Goal: Task Accomplishment & Management: Use online tool/utility

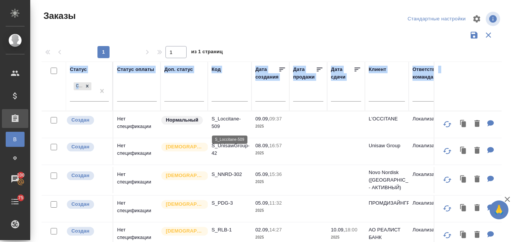
click at [223, 118] on p "S_Loccitane-509" at bounding box center [230, 122] width 36 height 15
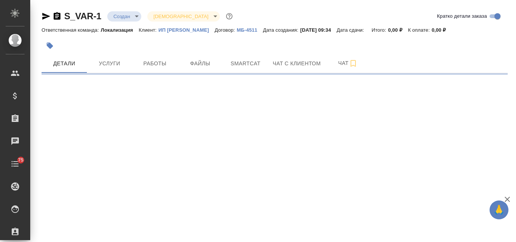
select select "RU"
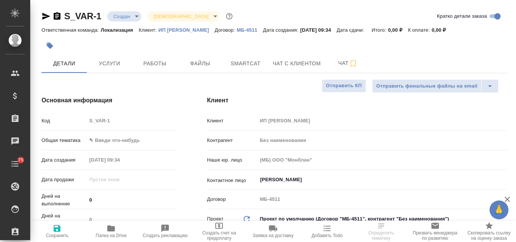
type textarea "x"
type input "Гудина Александра"
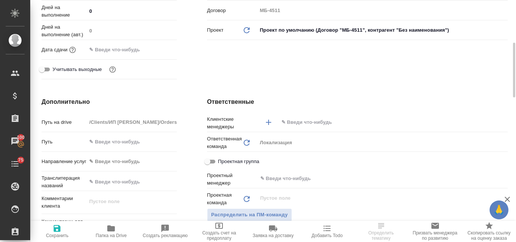
scroll to position [38, 0]
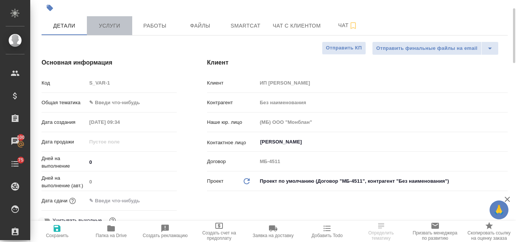
click at [118, 28] on span "Услуги" at bounding box center [110, 25] width 36 height 9
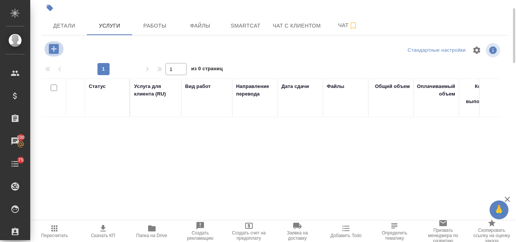
click at [55, 46] on icon "button" at bounding box center [54, 49] width 10 height 10
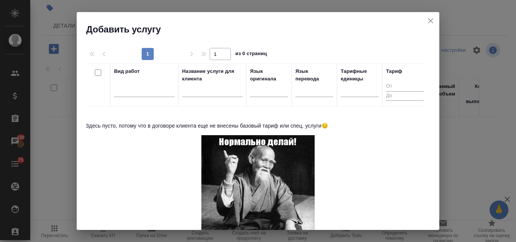
click at [434, 22] on icon "close" at bounding box center [430, 20] width 9 height 9
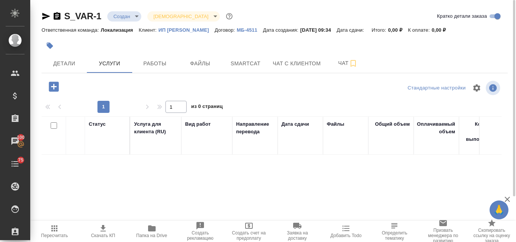
click at [197, 30] on p "ИП Варова Александра Владимировна" at bounding box center [187, 30] width 56 height 6
click at [56, 83] on icon "button" at bounding box center [54, 87] width 10 height 10
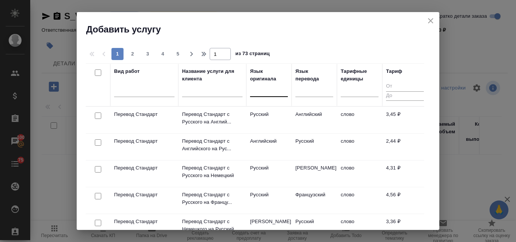
click at [263, 92] on div at bounding box center [269, 89] width 38 height 11
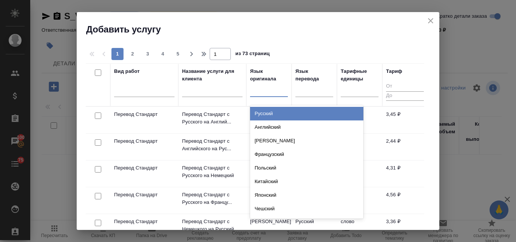
click at [264, 110] on div "Русский" at bounding box center [306, 114] width 113 height 14
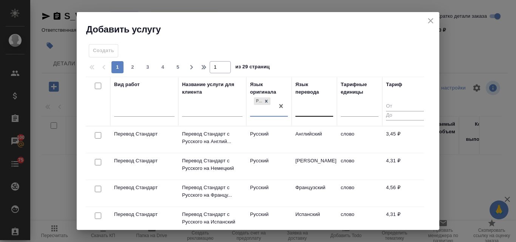
click at [301, 105] on div at bounding box center [315, 109] width 38 height 11
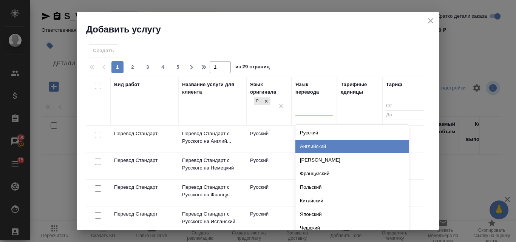
click at [310, 147] on div "Английский" at bounding box center [352, 147] width 113 height 14
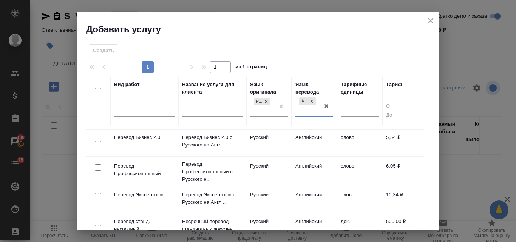
scroll to position [113, 0]
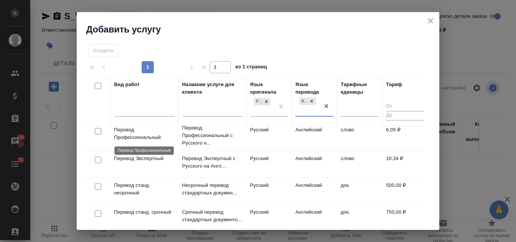
click at [143, 138] on p "Перевод Профессиональный" at bounding box center [144, 133] width 60 height 15
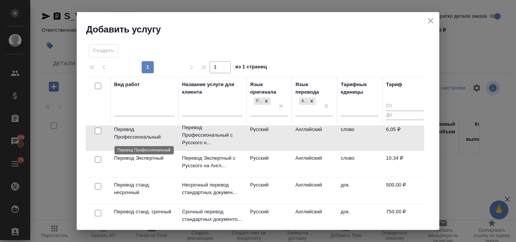
click at [142, 136] on p "Перевод Профессиональный" at bounding box center [144, 133] width 60 height 15
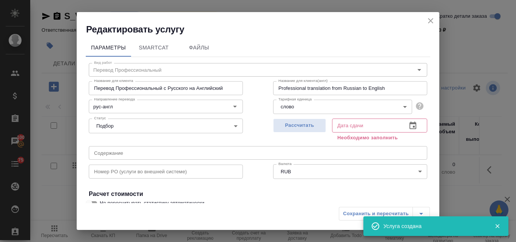
scroll to position [85, 0]
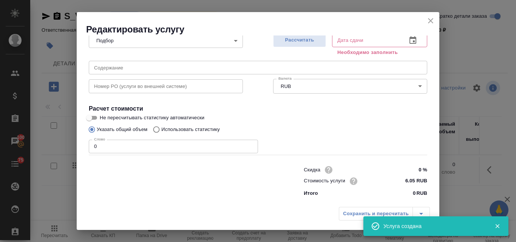
click at [123, 146] on input "0" at bounding box center [173, 147] width 169 height 14
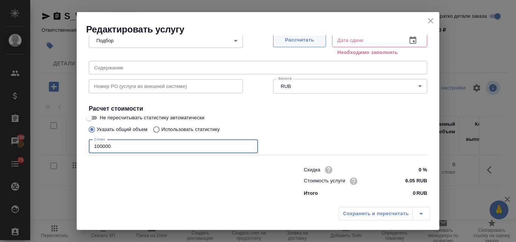
type input "100000"
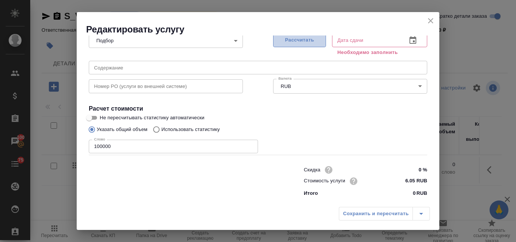
click at [307, 41] on span "Рассчитать" at bounding box center [300, 40] width 45 height 9
type input "18.11.2025 10:14"
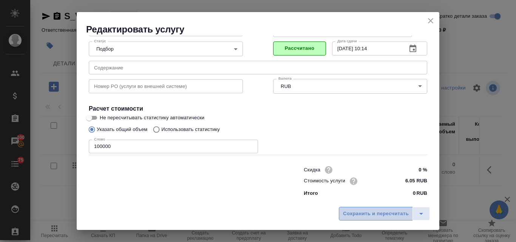
click at [369, 214] on span "Сохранить и пересчитать" at bounding box center [376, 214] width 66 height 9
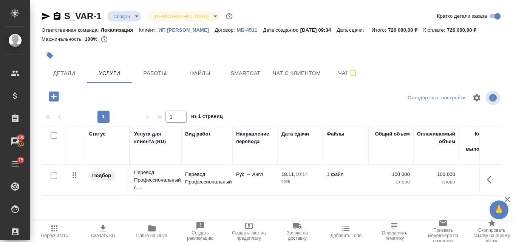
click at [48, 13] on icon "button" at bounding box center [46, 16] width 9 height 9
click at [205, 78] on span "Файлы" at bounding box center [200, 73] width 36 height 9
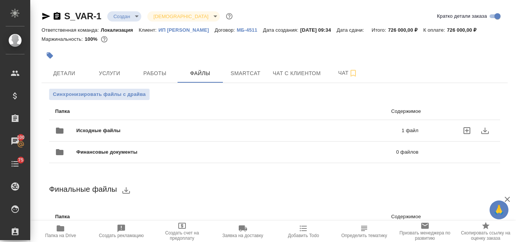
click at [174, 135] on div "Исходные файлы 1 файл" at bounding box center [237, 131] width 364 height 18
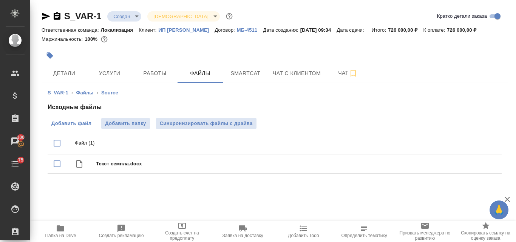
click at [67, 127] on span "Добавить файл" at bounding box center [71, 124] width 40 height 8
click at [0, 0] on input "Добавить файл" at bounding box center [0, 0] width 0 height 0
click at [251, 78] on span "Smartcat" at bounding box center [246, 73] width 36 height 9
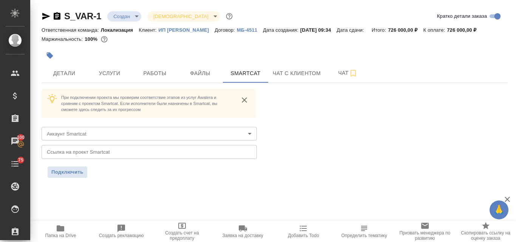
click at [250, 144] on body "🙏 .cls-1 fill:#fff; AWATERA Valyaeva Anna Клиенты Спецификации Заказы 100 Чаты …" at bounding box center [258, 121] width 516 height 242
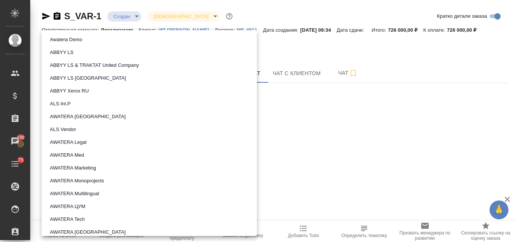
click at [105, 169] on li "AWATERA Marketing" at bounding box center [150, 168] width 216 height 13
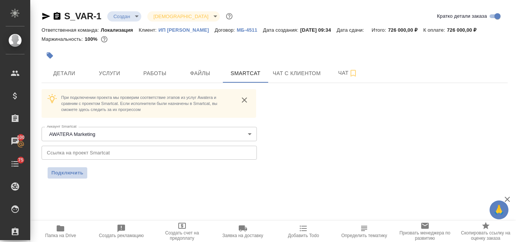
click at [68, 177] on span "Подключить" at bounding box center [67, 173] width 32 height 8
click at [177, 28] on p "ИП Варова Александра Владимировна" at bounding box center [187, 30] width 56 height 6
drag, startPoint x: 63, startPoint y: 9, endPoint x: 91, endPoint y: 10, distance: 28.4
click at [91, 10] on div "S_VAR-1 Создан new Святая троица holyTrinity Кратко детали заказа Ответственная…" at bounding box center [274, 99] width 475 height 198
copy link "S_VAR"
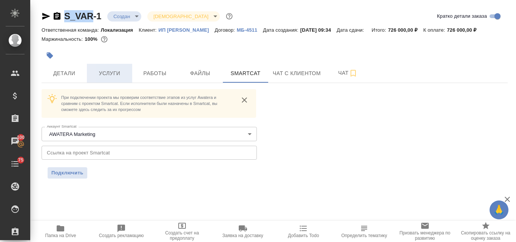
click at [105, 78] on span "Услуги" at bounding box center [110, 73] width 36 height 9
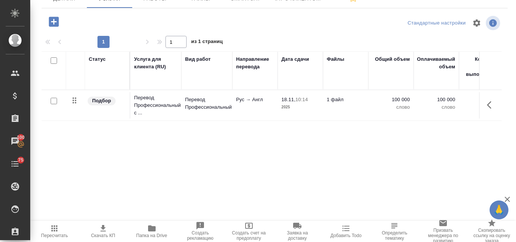
scroll to position [37, 0]
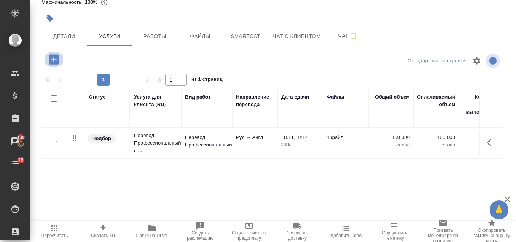
click at [55, 66] on icon "button" at bounding box center [53, 59] width 13 height 13
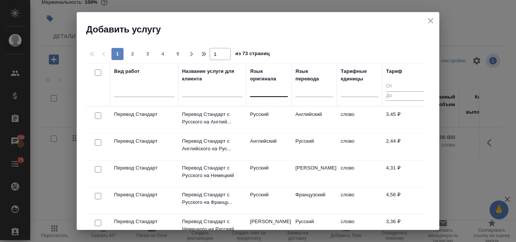
click at [262, 91] on div at bounding box center [269, 89] width 38 height 11
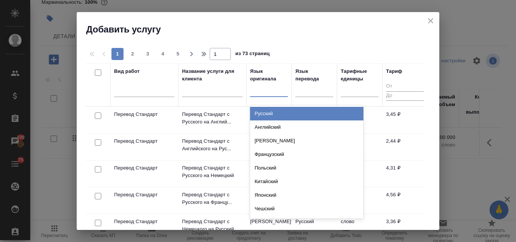
click at [266, 114] on div "Русский" at bounding box center [306, 114] width 113 height 14
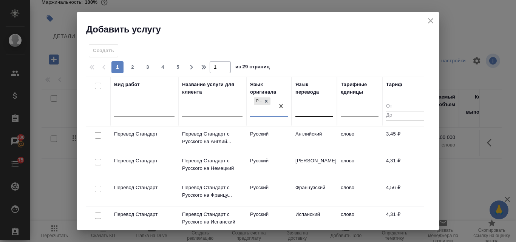
click at [302, 111] on div at bounding box center [315, 109] width 38 height 11
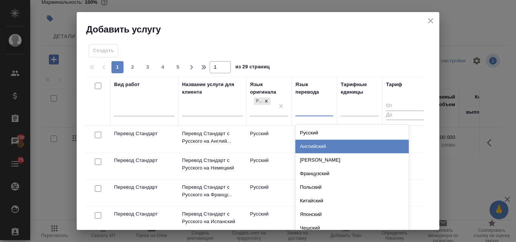
click at [305, 148] on div "Английский" at bounding box center [352, 147] width 113 height 14
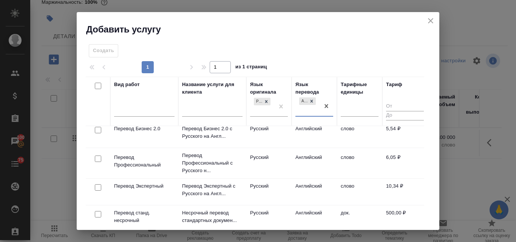
scroll to position [113, 0]
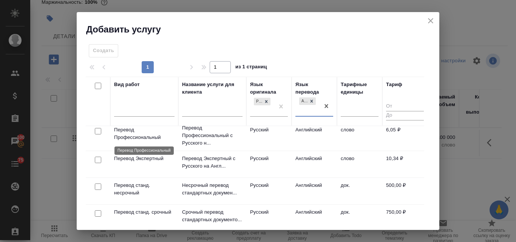
click at [133, 136] on p "Перевод Профессиональный" at bounding box center [144, 133] width 60 height 15
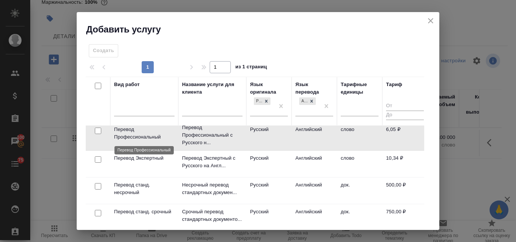
click at [132, 136] on p "Перевод Профессиональный" at bounding box center [144, 133] width 60 height 15
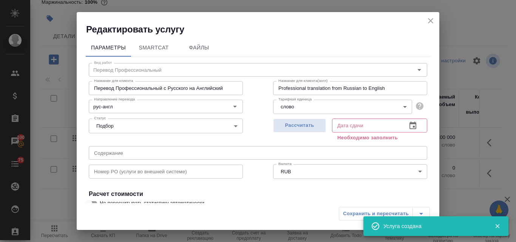
click at [432, 21] on icon "close" at bounding box center [430, 20] width 9 height 9
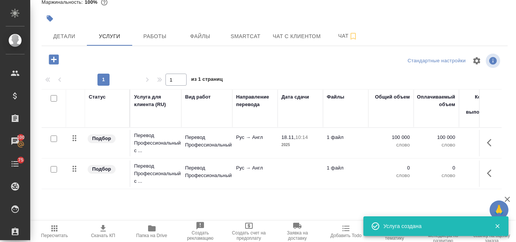
click at [54, 142] on input "checkbox" at bounding box center [54, 139] width 6 height 6
checkbox input "true"
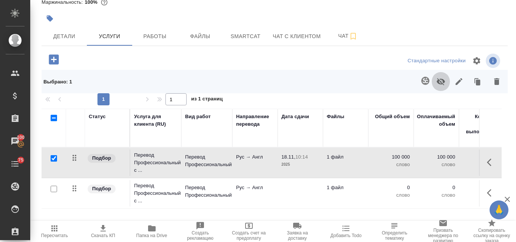
click at [432, 90] on button "button" at bounding box center [441, 82] width 18 height 20
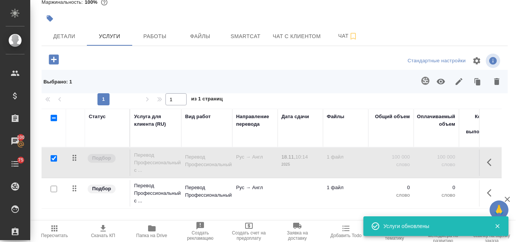
click at [62, 207] on td at bounding box center [54, 193] width 25 height 26
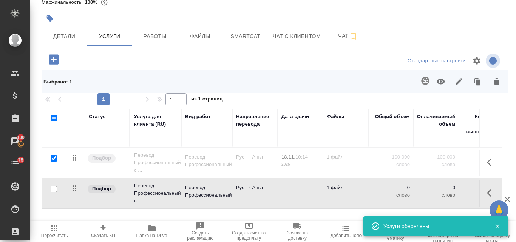
click at [54, 192] on input "checkbox" at bounding box center [54, 189] width 6 height 6
checkbox input "true"
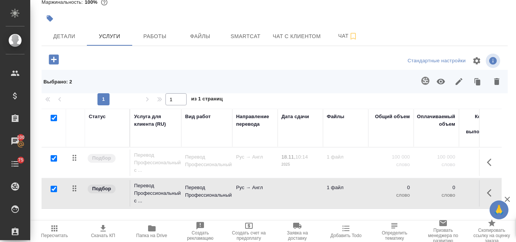
click at [54, 162] on input "checkbox" at bounding box center [54, 158] width 6 height 6
checkbox input "false"
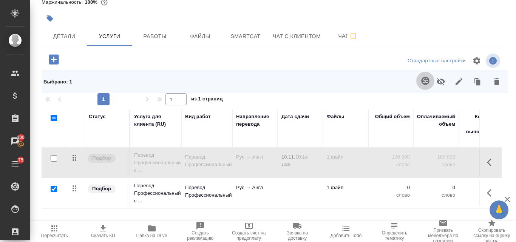
click at [422, 85] on icon "button" at bounding box center [426, 81] width 8 height 8
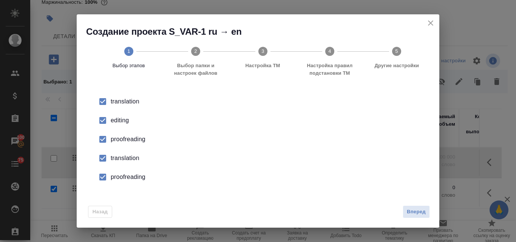
click at [118, 118] on div "editing" at bounding box center [266, 120] width 311 height 9
click at [121, 139] on div "proofreading" at bounding box center [266, 139] width 311 height 9
click at [123, 157] on div "translation" at bounding box center [266, 158] width 311 height 9
click at [127, 178] on div "proofreading" at bounding box center [266, 177] width 311 height 9
click at [413, 213] on span "Вперед" at bounding box center [416, 212] width 19 height 9
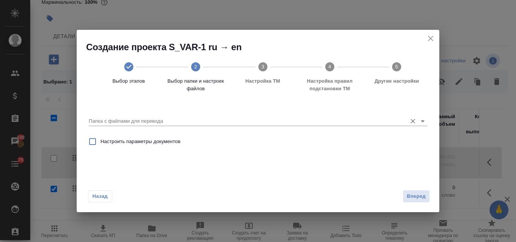
click at [143, 122] on input "Папка с файлами для перевода" at bounding box center [246, 121] width 315 height 9
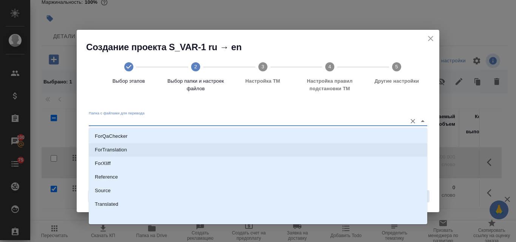
scroll to position [82, 0]
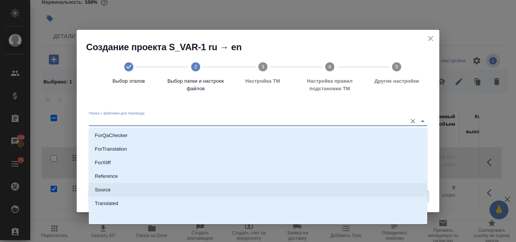
click at [106, 189] on p "Source" at bounding box center [103, 190] width 16 height 8
type input "Source"
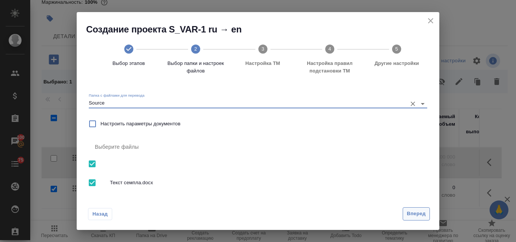
click at [411, 216] on span "Вперед" at bounding box center [416, 214] width 19 height 9
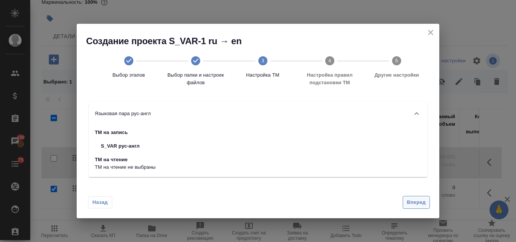
click at [416, 199] on span "Вперед" at bounding box center [416, 203] width 19 height 9
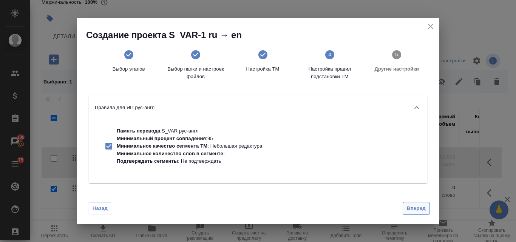
click at [412, 213] on span "Вперед" at bounding box center [416, 209] width 19 height 9
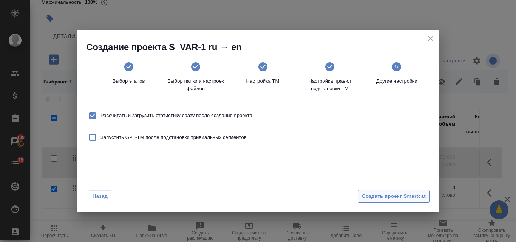
click at [395, 200] on span "Создать проект Smartcat" at bounding box center [394, 196] width 64 height 9
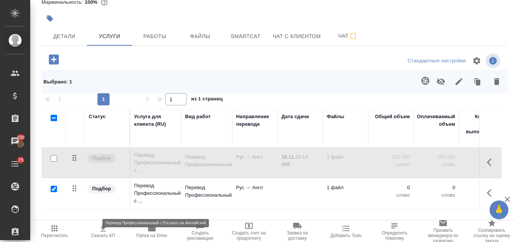
click at [164, 202] on p "Перевод Профессиональный с ..." at bounding box center [155, 193] width 43 height 23
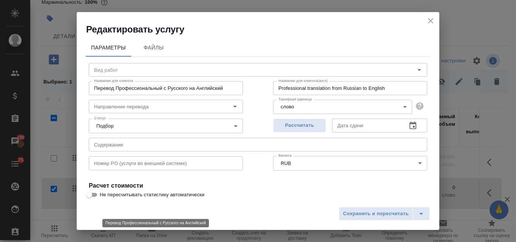
type input "Перевод Профессиональный"
type input "рус-англ"
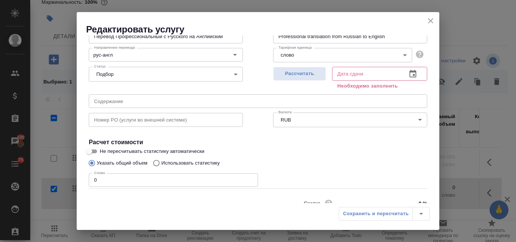
scroll to position [85, 0]
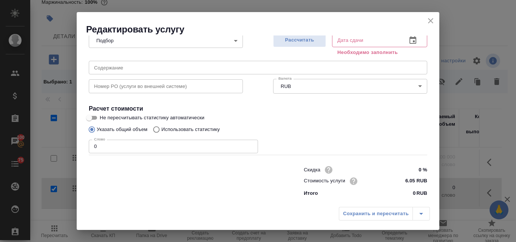
click at [155, 128] on input "Использовать статистику" at bounding box center [155, 130] width 12 height 14
radio input "true"
radio input "false"
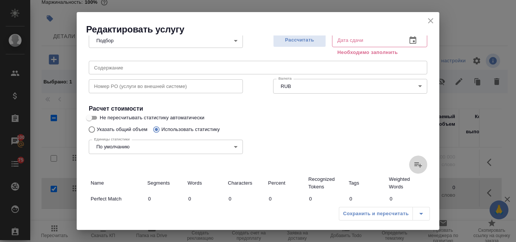
click at [414, 165] on icon at bounding box center [418, 164] width 9 height 9
click at [0, 0] on input "file" at bounding box center [0, 0] width 0 height 0
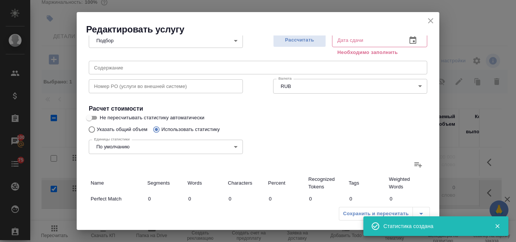
type input "15"
type input "252"
type input "1696"
type input "15"
type input "252"
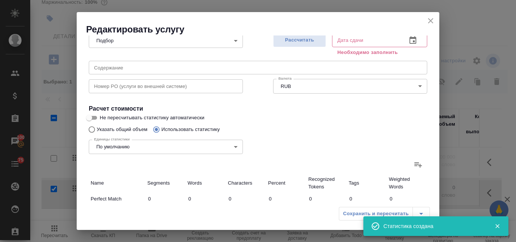
type input "1696"
type input "15"
type input "252"
type input "1696"
click at [286, 40] on span "Рассчитать" at bounding box center [300, 40] width 45 height 9
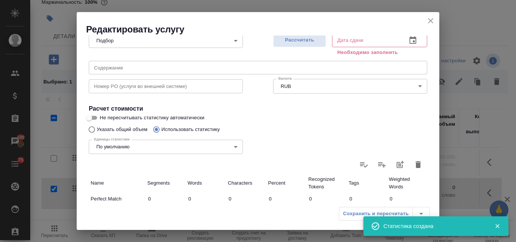
type input "09.09.2025 10:22"
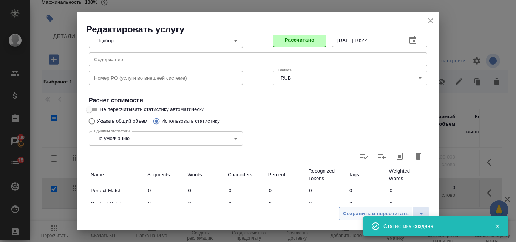
click at [354, 216] on span "Сохранить и пересчитать" at bounding box center [376, 214] width 66 height 9
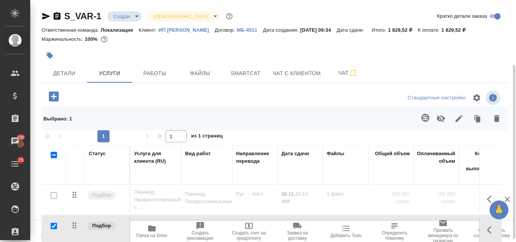
scroll to position [95, 0]
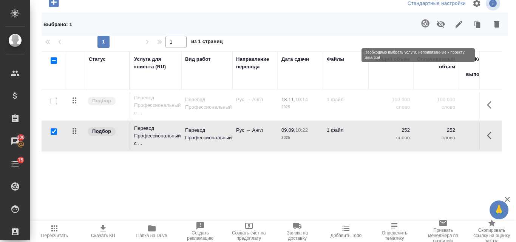
click at [421, 31] on span at bounding box center [425, 24] width 16 height 20
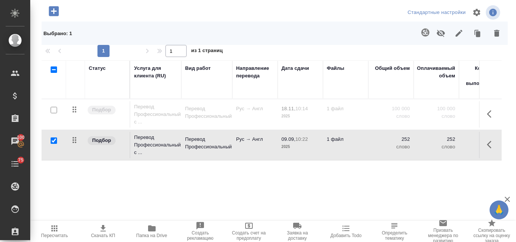
click at [437, 35] on icon "button" at bounding box center [441, 33] width 8 height 7
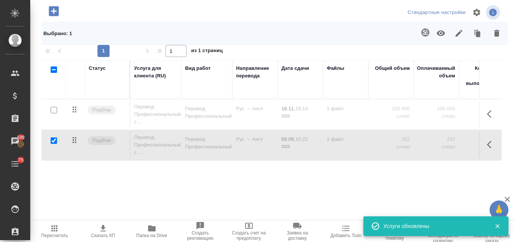
click at [53, 143] on input "checkbox" at bounding box center [54, 141] width 6 height 6
checkbox input "false"
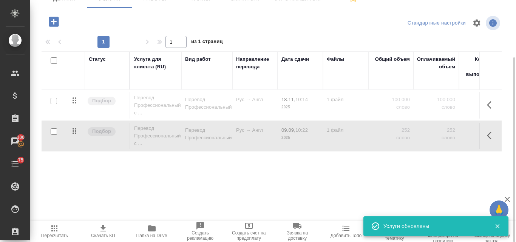
click at [52, 104] on input "checkbox" at bounding box center [54, 101] width 6 height 6
checkbox input "true"
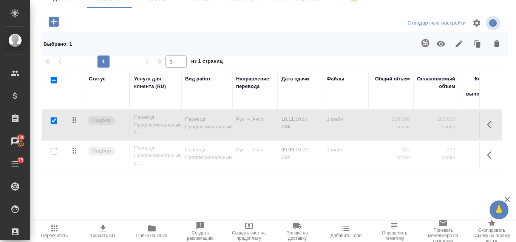
click at [437, 48] on icon "button" at bounding box center [441, 43] width 9 height 9
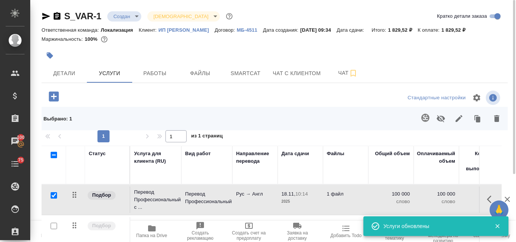
scroll to position [95, 0]
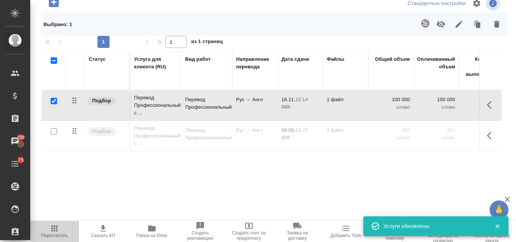
click at [53, 230] on icon "button" at bounding box center [54, 229] width 6 height 6
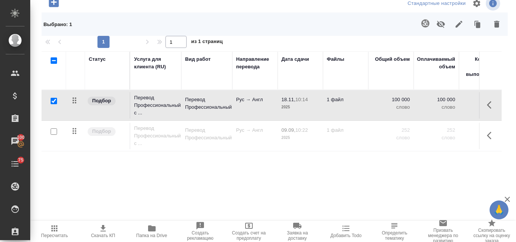
scroll to position [0, 0]
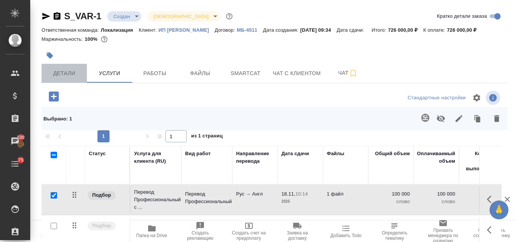
click at [65, 78] on span "Детали" at bounding box center [64, 73] width 36 height 9
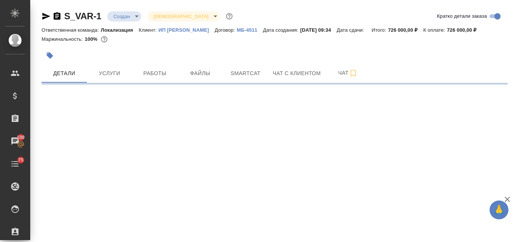
select select "RU"
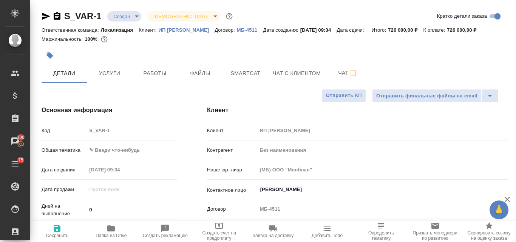
type textarea "x"
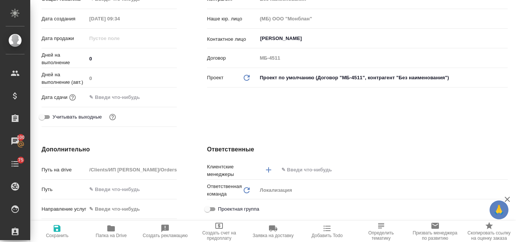
click at [57, 231] on icon "button" at bounding box center [57, 228] width 9 height 9
type textarea "x"
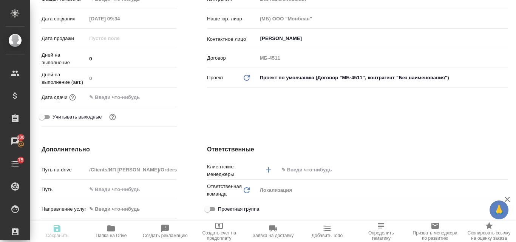
type textarea "x"
click at [292, 175] on input "text" at bounding box center [381, 170] width 200 height 9
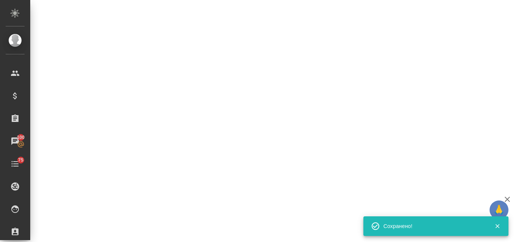
select select "RU"
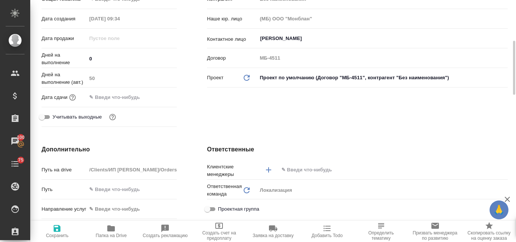
scroll to position [157, 0]
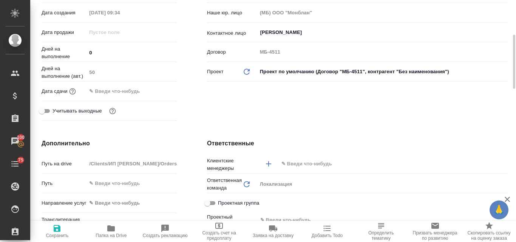
type textarea "x"
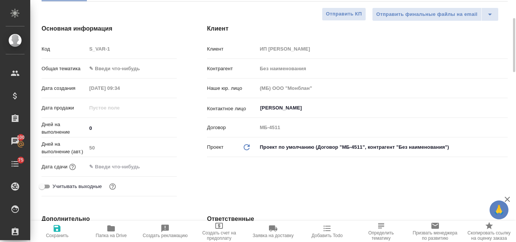
scroll to position [195, 0]
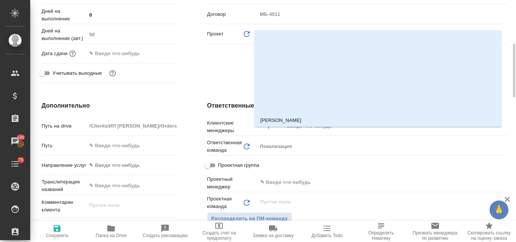
click at [297, 131] on input "text" at bounding box center [381, 126] width 200 height 9
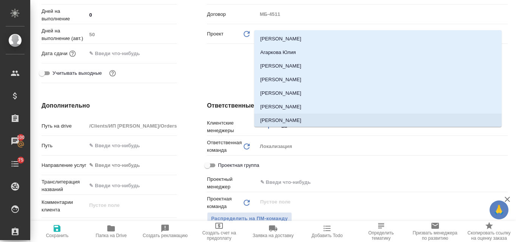
type input "вал"
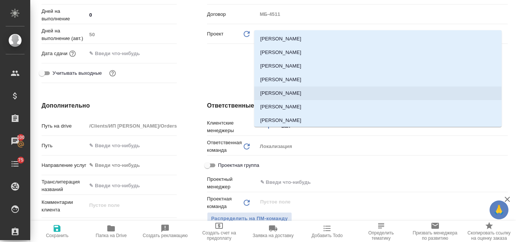
click at [329, 95] on li "[PERSON_NAME]" at bounding box center [378, 94] width 248 height 14
type textarea "x"
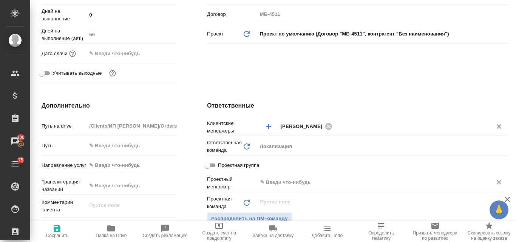
click at [285, 187] on input "text" at bounding box center [370, 182] width 221 height 9
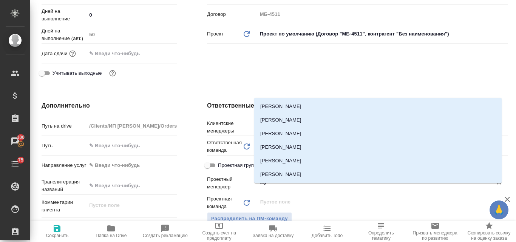
type input "мут"
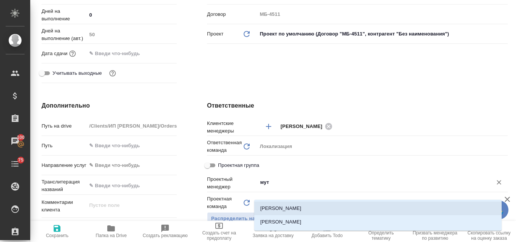
click at [291, 206] on li "Муталимов Марк" at bounding box center [378, 209] width 248 height 14
type textarea "x"
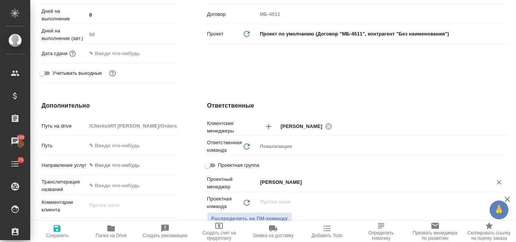
type input "Муталимов Марк"
drag, startPoint x: 55, startPoint y: 234, endPoint x: 79, endPoint y: 231, distance: 24.3
click at [56, 234] on span "Сохранить" at bounding box center [57, 235] width 23 height 5
type textarea "x"
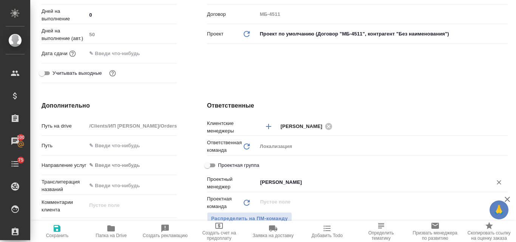
type textarea "x"
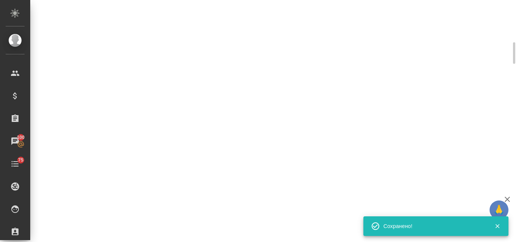
select select "RU"
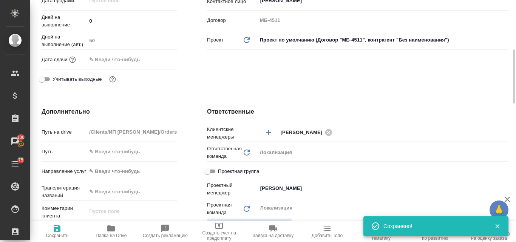
type textarea "x"
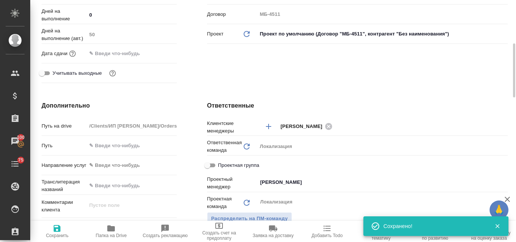
scroll to position [6, 0]
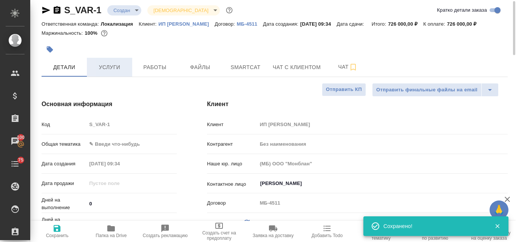
click at [119, 72] on span "Услуги" at bounding box center [110, 67] width 36 height 9
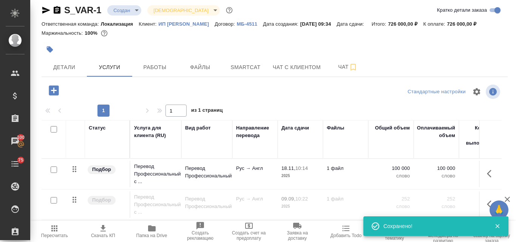
click at [99, 231] on icon "button" at bounding box center [103, 228] width 9 height 9
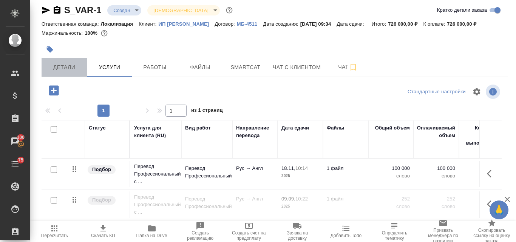
click at [70, 72] on span "Детали" at bounding box center [64, 67] width 36 height 9
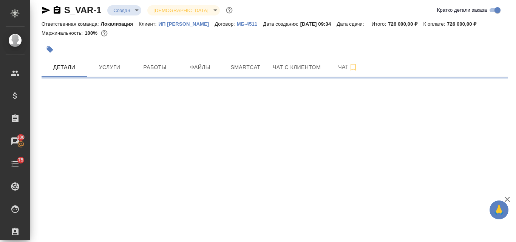
select select "RU"
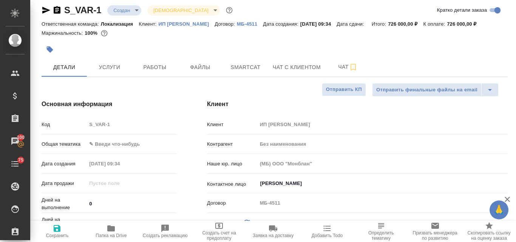
type textarea "x"
click at [106, 153] on body "🙏 .cls-1 fill:#fff; AWATERA Valyaeva Anna Клиенты Спецификации Заказы 100 Чаты …" at bounding box center [258, 121] width 516 height 242
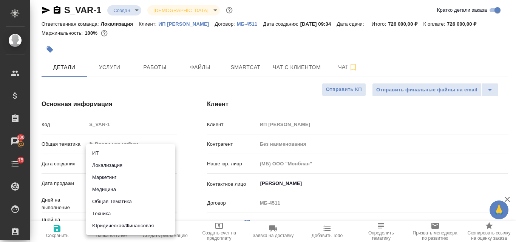
click at [123, 180] on li "Маркетинг" at bounding box center [130, 178] width 89 height 12
type input "marketing"
type textarea "x"
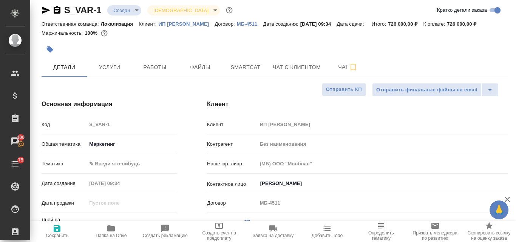
click at [107, 173] on body "🙏 .cls-1 fill:#fff; AWATERA Valyaeva Anna Клиенты Спецификации Заказы 100 Чаты …" at bounding box center [258, 121] width 516 height 242
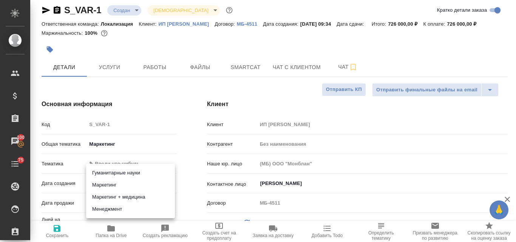
click at [113, 183] on li "Маркетинг" at bounding box center [130, 185] width 89 height 12
type textarea "x"
type input "5a8b8b956a9677013d343d63"
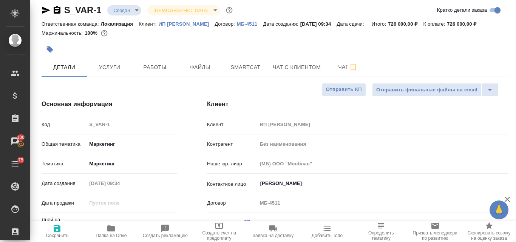
click at [61, 232] on icon "button" at bounding box center [57, 228] width 9 height 9
type textarea "x"
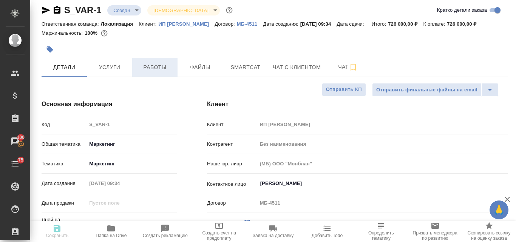
type textarea "x"
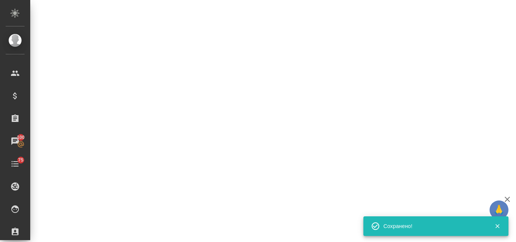
scroll to position [315, 0]
select select "RU"
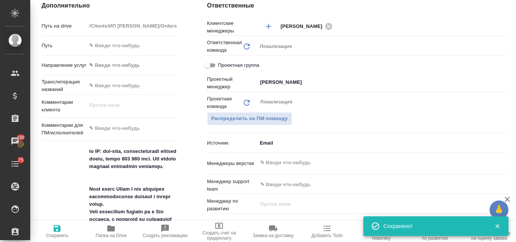
type textarea "x"
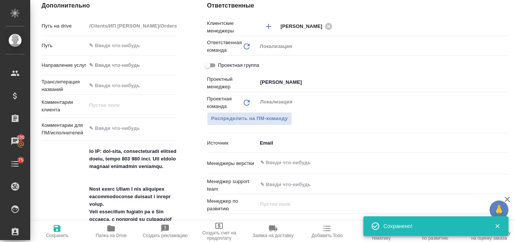
type textarea "x"
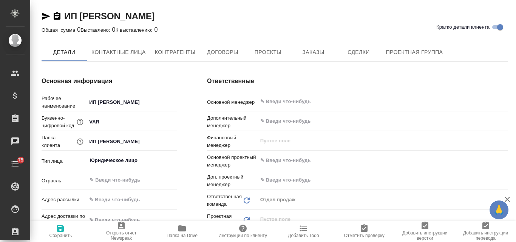
type input "(МБ) ООО "Монблан""
type textarea "x"
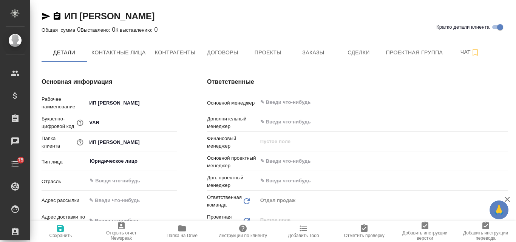
type textarea "x"
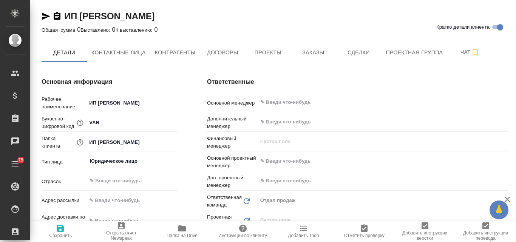
type textarea "x"
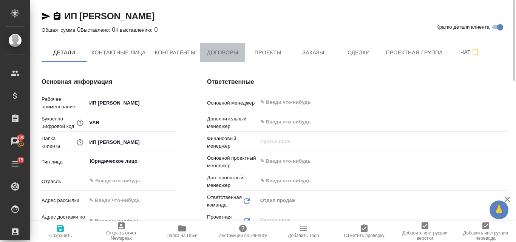
click at [214, 56] on span "Договоры" at bounding box center [223, 52] width 36 height 9
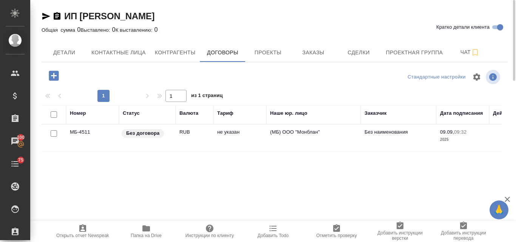
click at [77, 134] on td "МБ-4511" at bounding box center [92, 138] width 53 height 26
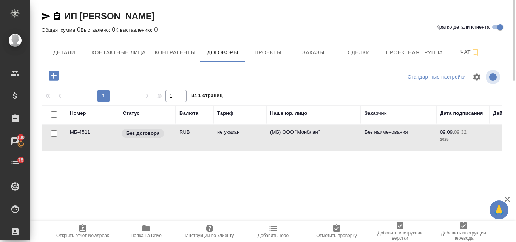
click at [77, 134] on td "МБ-4511" at bounding box center [92, 138] width 53 height 26
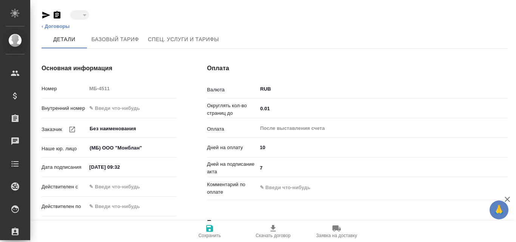
type input "draft"
type textarea "x"
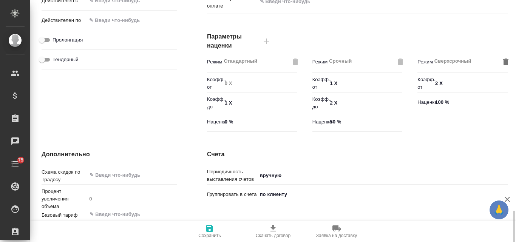
scroll to position [272, 0]
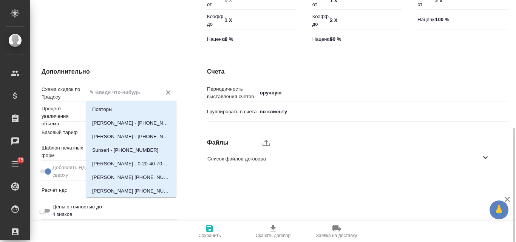
click at [116, 90] on input "text" at bounding box center [119, 92] width 60 height 9
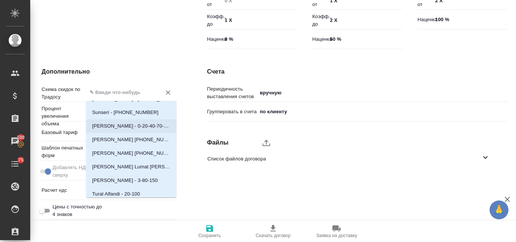
scroll to position [0, 0]
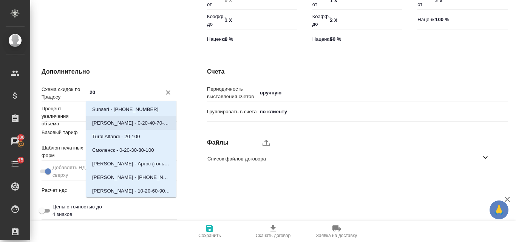
type input "2"
type textarea "x"
type input "с"
type textarea "x"
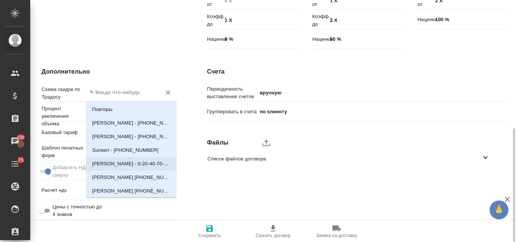
click at [214, 181] on div "Счета Периодичность выставления счетов вручную manual Группировать в счета по к…" at bounding box center [357, 145] width 331 height 186
click at [123, 95] on input "text" at bounding box center [119, 92] width 60 height 9
type input "ста"
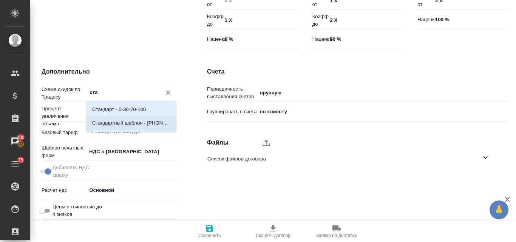
click at [125, 121] on p "Стандартный шаблон - 30-70-100 - ВЫБЕРИ МЕНЯ!" at bounding box center [131, 123] width 78 height 8
type textarea "x"
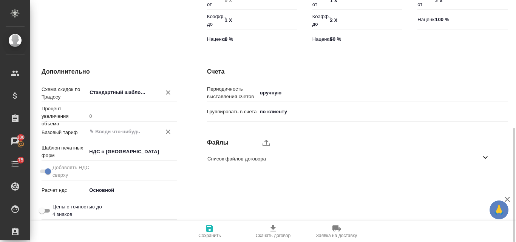
type input "Стандартный шаблон - 30-70-100 - ВЫБЕРИ МЕНЯ!"
click at [138, 135] on input "text" at bounding box center [119, 131] width 60 height 9
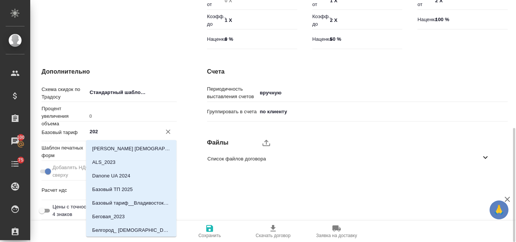
type input "2025"
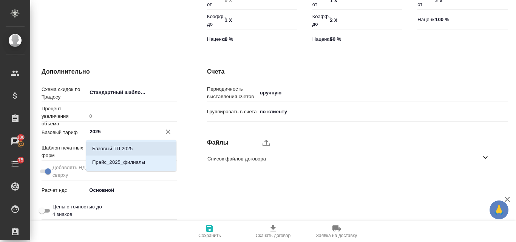
click at [118, 149] on p "Базовый ТП 2025" at bounding box center [112, 149] width 40 height 8
type textarea "x"
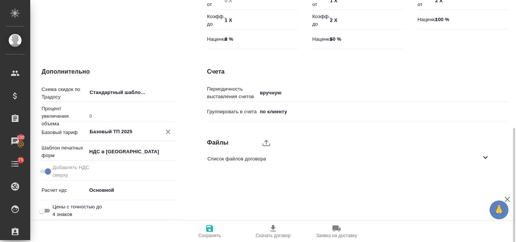
type input "Базовый ТП 2025"
click at [205, 232] on icon "button" at bounding box center [209, 228] width 9 height 9
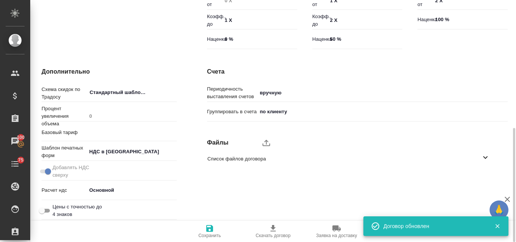
type input "Базовый ТП 2025"
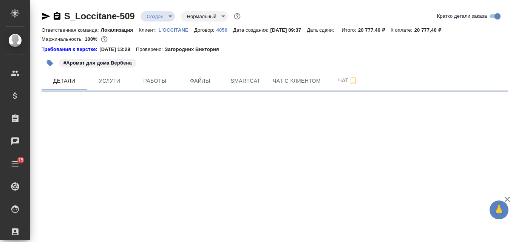
select select "RU"
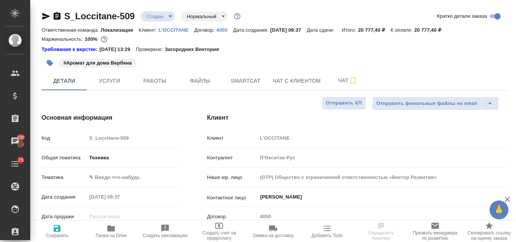
type textarea "x"
click at [174, 31] on p "L'OCCITANE" at bounding box center [177, 30] width 36 height 6
type textarea "x"
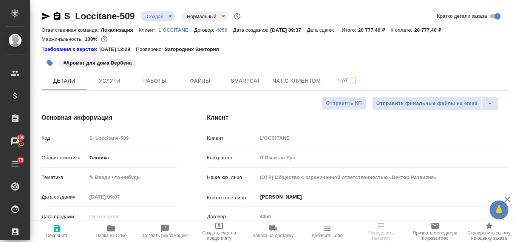
type textarea "x"
select select "RU"
type textarea "x"
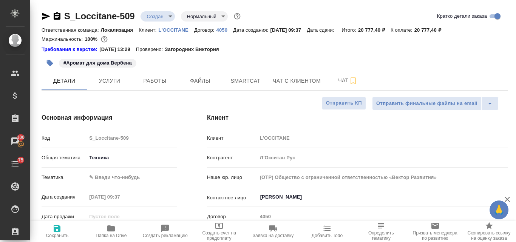
type textarea "x"
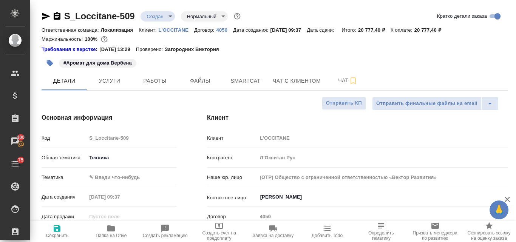
type textarea "x"
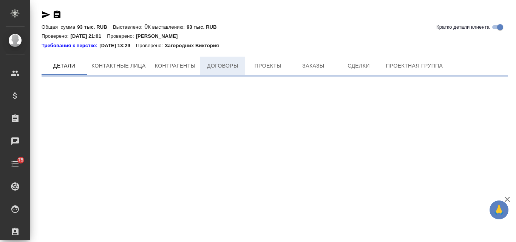
click at [233, 67] on span "Договоры" at bounding box center [223, 65] width 36 height 9
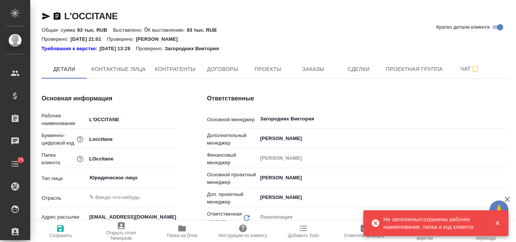
type textarea "x"
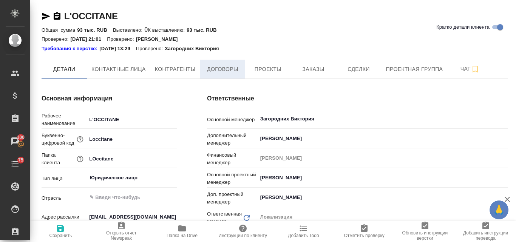
click at [227, 70] on span "Договоры" at bounding box center [223, 69] width 36 height 9
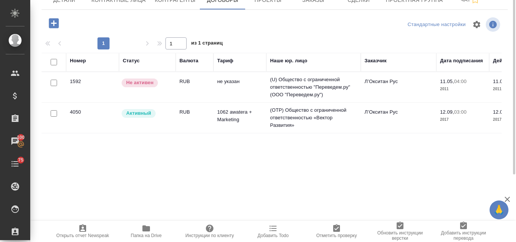
scroll to position [31, 0]
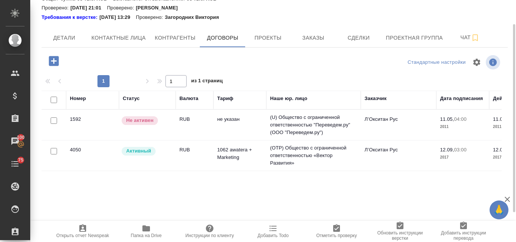
click at [143, 155] on div "Активный" at bounding box center [139, 151] width 34 height 9
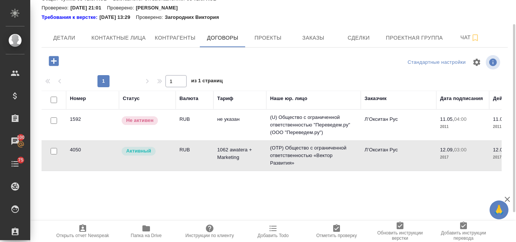
click at [143, 155] on div "Активный" at bounding box center [139, 151] width 34 height 9
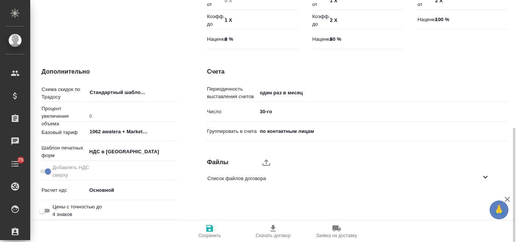
scroll to position [196, 0]
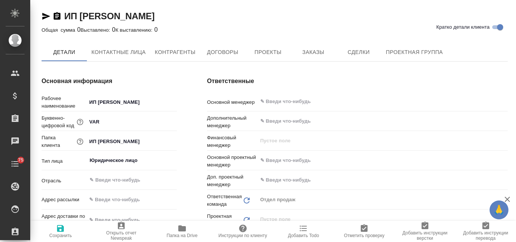
type textarea "x"
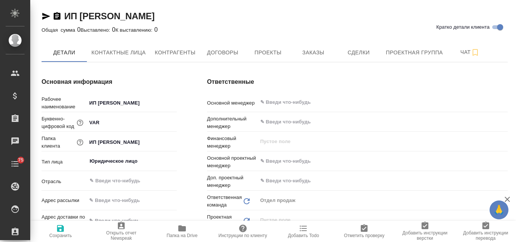
type textarea "x"
drag, startPoint x: 247, startPoint y: 14, endPoint x: 65, endPoint y: 14, distance: 181.9
click at [65, 14] on div "ИП Варова Александра Владимировна Кратко детали клиента" at bounding box center [275, 16] width 467 height 12
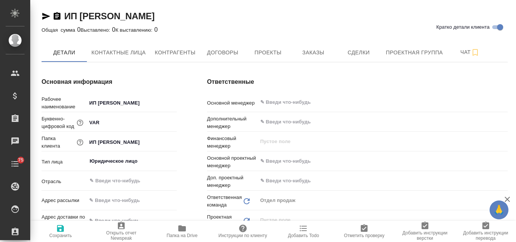
copy link "ИП Варова Александра Владимировна"
click at [257, 51] on span "Проекты" at bounding box center [268, 52] width 36 height 9
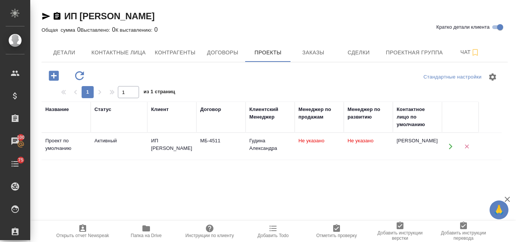
click at [112, 152] on td "Активный" at bounding box center [119, 146] width 57 height 26
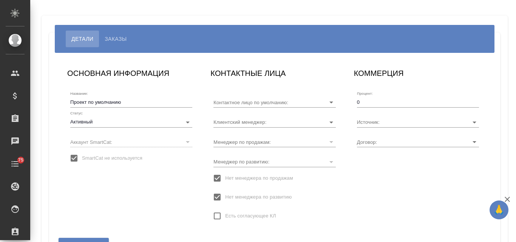
type input "[PERSON_NAME]"
type input "МБ-4511"
type input "Гудина Александра"
click at [73, 157] on input "SmartCat не используется" at bounding box center [74, 158] width 16 height 16
checkbox input "false"
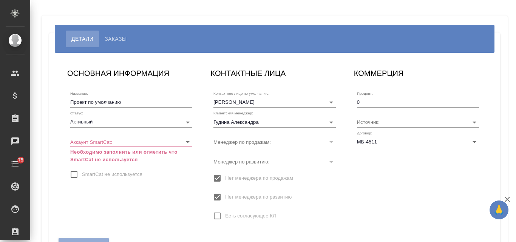
click at [110, 136] on body "🙏 .cls-1 fill:#fff; AWATERA Valyaeva [PERSON_NAME] Спецификации Заказы Чаты 75 …" at bounding box center [258, 121] width 516 height 242
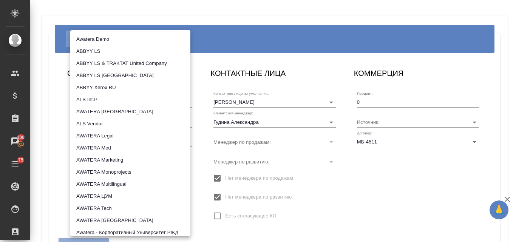
click at [105, 161] on li "AWATERA Marketing" at bounding box center [130, 160] width 120 height 12
type input "5ee7302d78bc4a4c4880ed94"
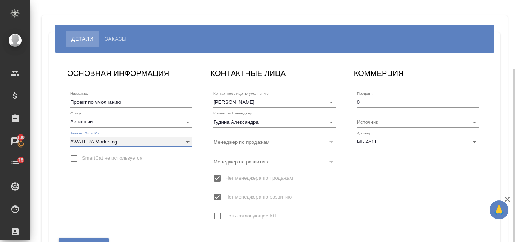
scroll to position [51, 0]
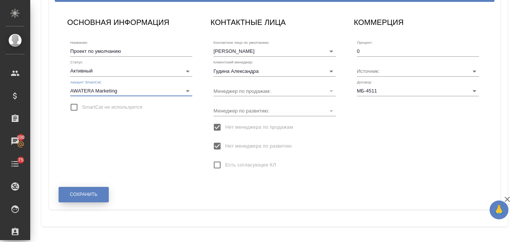
click at [76, 195] on span "Сохранить" at bounding box center [84, 195] width 28 height 6
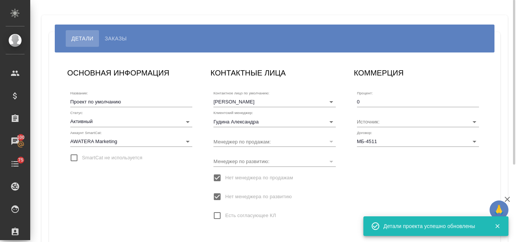
scroll to position [0, 0]
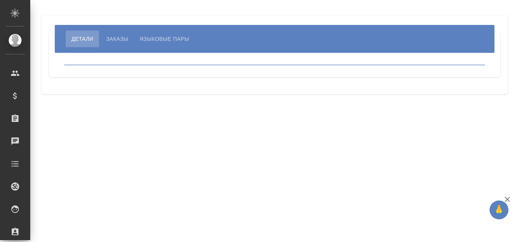
click at [160, 41] on span "Языковые пары" at bounding box center [165, 38] width 50 height 9
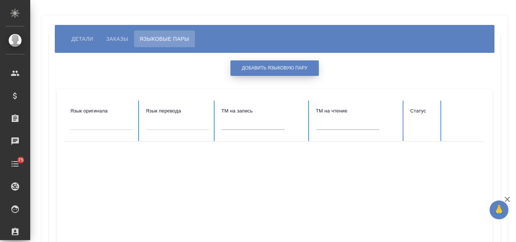
click at [257, 68] on span "Добавить языковую пару" at bounding box center [275, 68] width 66 height 6
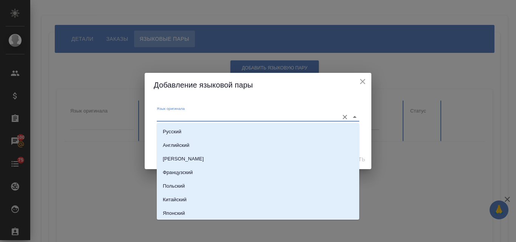
click at [181, 119] on input "Язык оригинала" at bounding box center [246, 116] width 178 height 9
click at [180, 132] on p "Русский" at bounding box center [172, 132] width 19 height 8
type input "Русский"
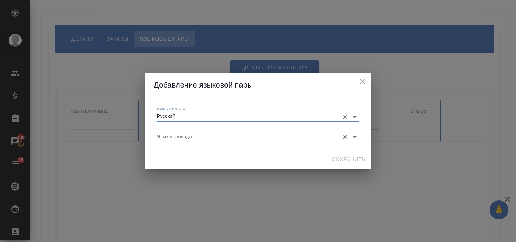
click at [172, 131] on div "Язык перевода" at bounding box center [258, 134] width 203 height 16
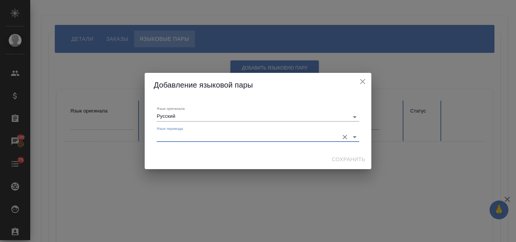
click at [166, 136] on input "Язык перевода" at bounding box center [246, 136] width 178 height 9
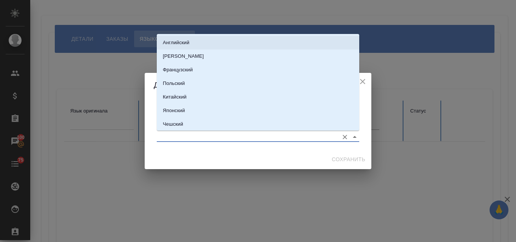
click at [185, 47] on li "Английский" at bounding box center [258, 43] width 203 height 14
type input "Английский"
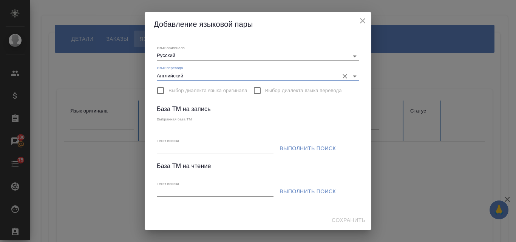
click at [168, 147] on input "Текст поиска" at bounding box center [215, 148] width 117 height 9
type input "м"
paste input "S_VAR"
type input "S_VAR"
click at [319, 146] on span "Выполнить поиск" at bounding box center [308, 148] width 56 height 9
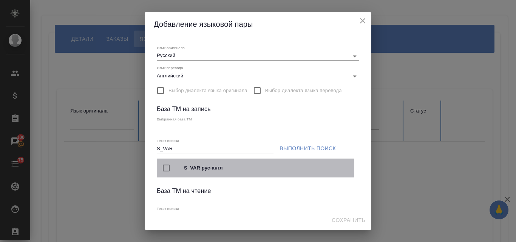
click at [167, 169] on input "checkbox" at bounding box center [166, 168] width 16 height 16
type input "S_VAR рус-англ"
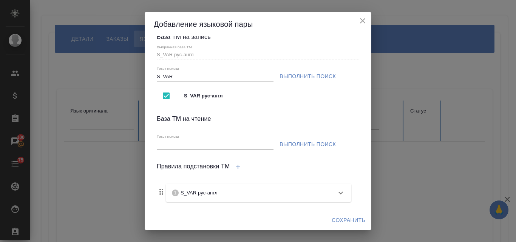
scroll to position [76, 0]
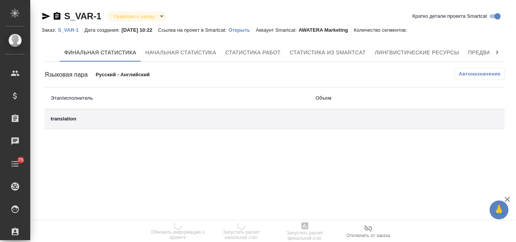
click at [251, 31] on p "Открыть" at bounding box center [242, 30] width 27 height 6
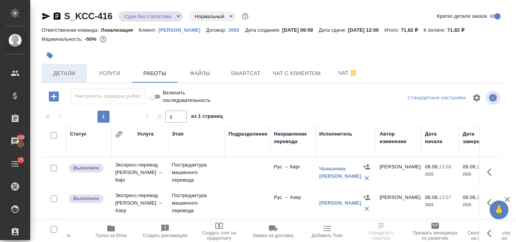
click at [72, 75] on span "Детали" at bounding box center [64, 73] width 36 height 9
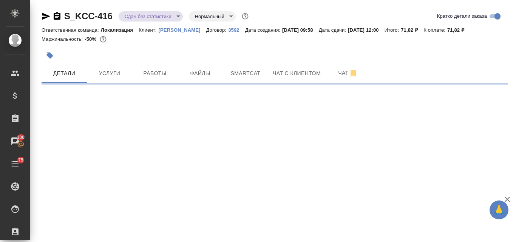
select select "RU"
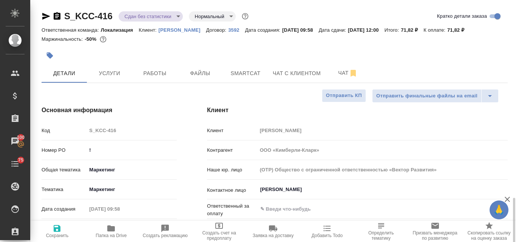
scroll to position [151, 0]
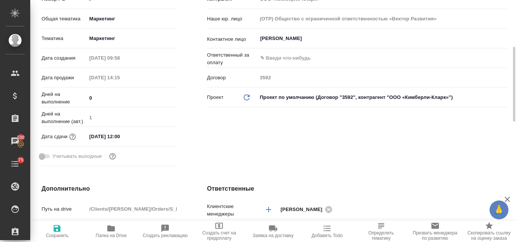
type textarea "x"
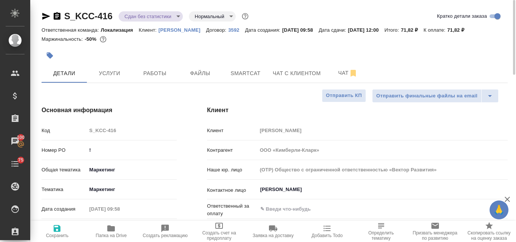
click at [115, 228] on icon "button" at bounding box center [111, 229] width 8 height 6
type textarea "x"
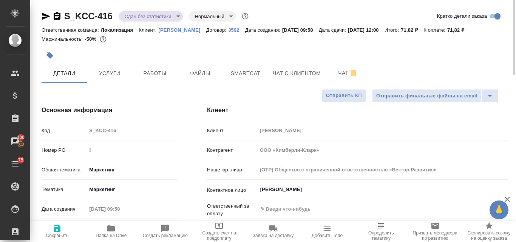
type textarea "x"
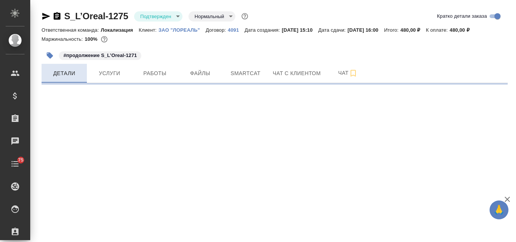
select select "RU"
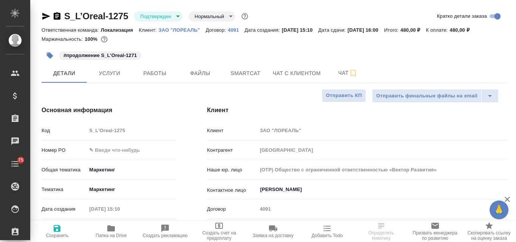
type textarea "x"
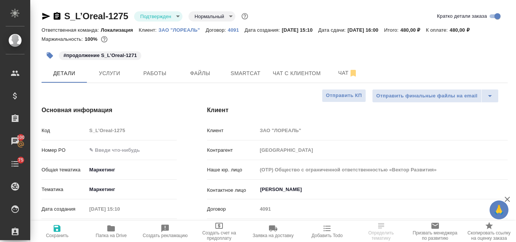
type textarea "x"
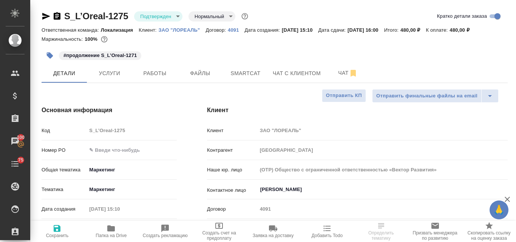
type textarea "x"
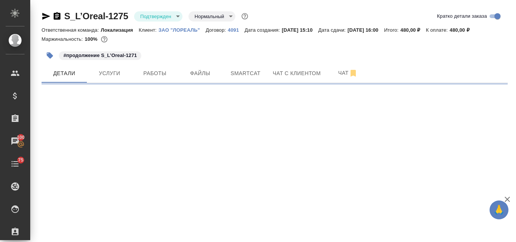
select select "RU"
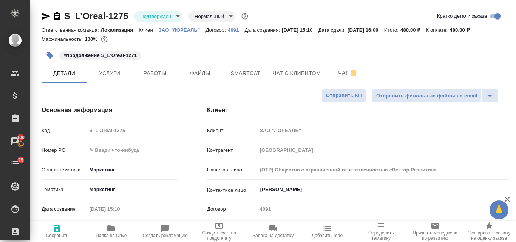
type textarea "x"
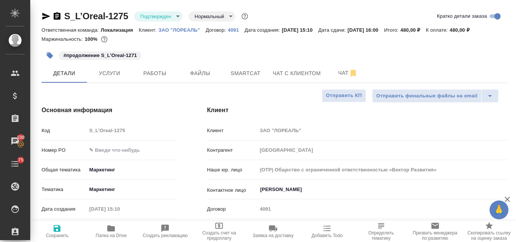
type textarea "x"
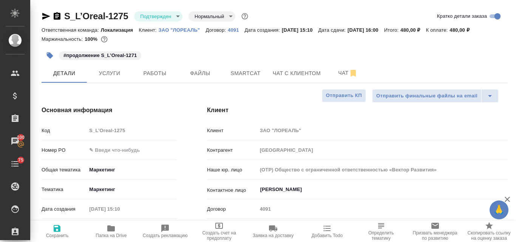
type textarea "x"
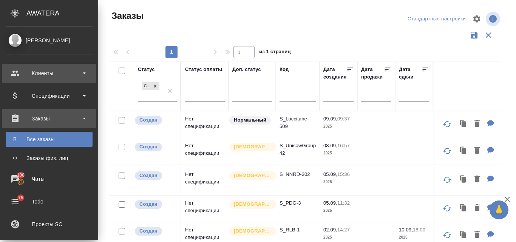
click at [41, 75] on div "Клиенты" at bounding box center [49, 73] width 87 height 11
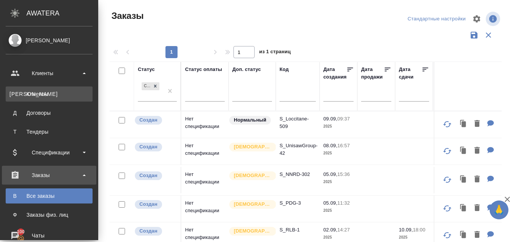
click at [44, 98] on div "Клиенты" at bounding box center [48, 94] width 79 height 8
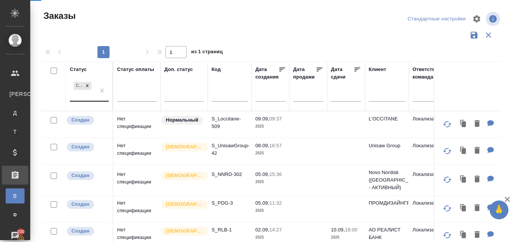
select select "RU"
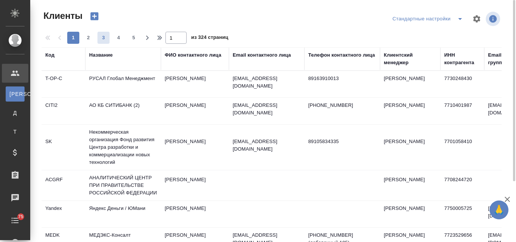
click at [103, 56] on div "Название" at bounding box center [100, 55] width 23 height 8
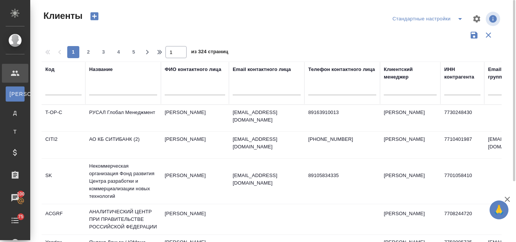
click at [103, 90] on input "text" at bounding box center [123, 90] width 68 height 9
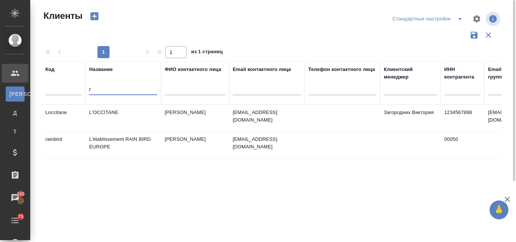
type input "l'"
click at [114, 111] on td "L'OCCITANE" at bounding box center [123, 118] width 76 height 26
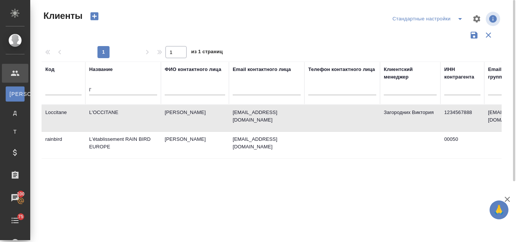
click at [114, 111] on td "L'OCCITANE" at bounding box center [123, 118] width 76 height 26
drag, startPoint x: 107, startPoint y: 90, endPoint x: 85, endPoint y: 90, distance: 21.9
click at [85, 90] on tr "Код Название l' ФИО контактного лица Email контактного лица Телефон контактного…" at bounding box center [328, 83] width 572 height 43
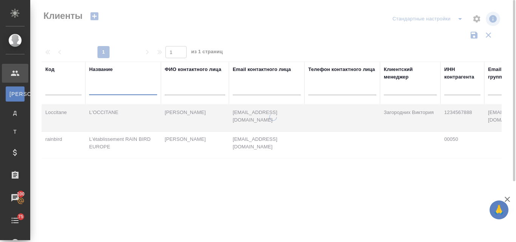
click at [254, 91] on input "text" at bounding box center [267, 90] width 68 height 9
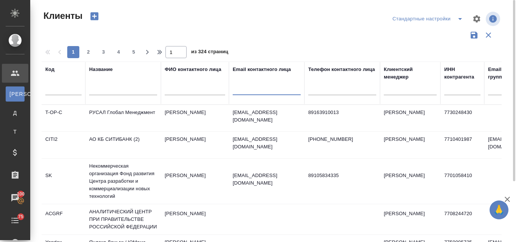
paste input "@[DOMAIN_NAME]"
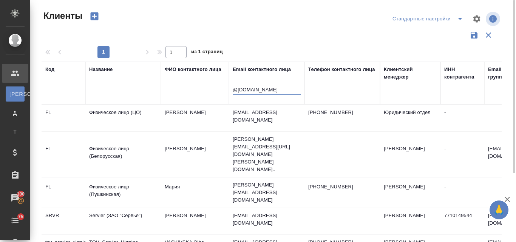
type input "@[DOMAIN_NAME]"
click at [110, 208] on td "Servier (ЗАО "Сервье")" at bounding box center [123, 221] width 76 height 26
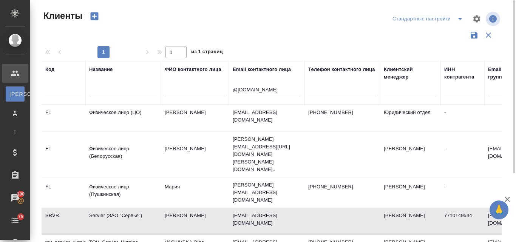
click at [110, 208] on td "Servier (ЗАО "Сервье")" at bounding box center [123, 221] width 76 height 26
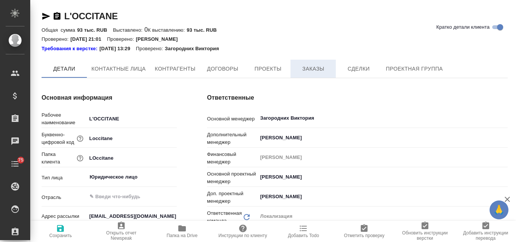
type textarea "x"
click at [313, 72] on span "Заказы" at bounding box center [313, 69] width 36 height 9
type textarea "x"
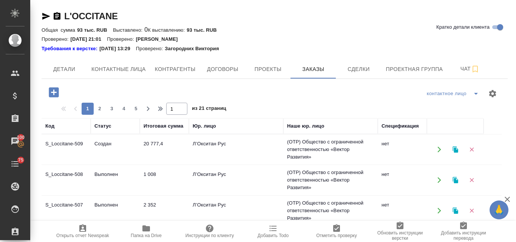
click at [454, 148] on icon "button" at bounding box center [455, 150] width 5 height 6
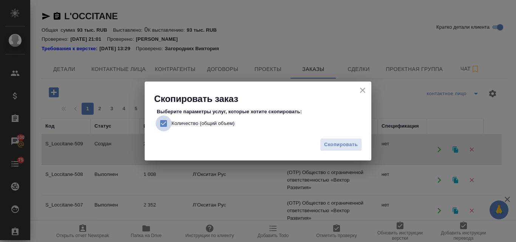
click at [162, 123] on input "Количество (общий объем)" at bounding box center [164, 124] width 16 height 16
checkbox input "false"
click at [364, 91] on icon "close" at bounding box center [362, 90] width 9 height 9
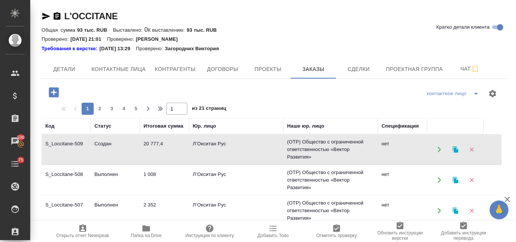
click at [212, 152] on td "Л’Окситан Рус" at bounding box center [236, 149] width 95 height 26
click at [456, 149] on icon "button" at bounding box center [455, 150] width 5 height 6
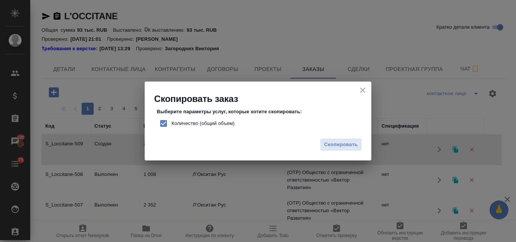
click at [161, 123] on input "Количество (общий объем)" at bounding box center [164, 124] width 16 height 16
checkbox input "false"
click at [332, 147] on span "Скопировать" at bounding box center [341, 145] width 34 height 9
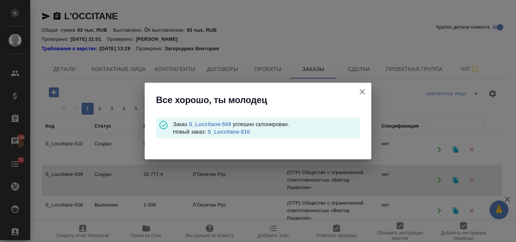
click at [228, 133] on link "S_Loccitane-510" at bounding box center [229, 132] width 42 height 6
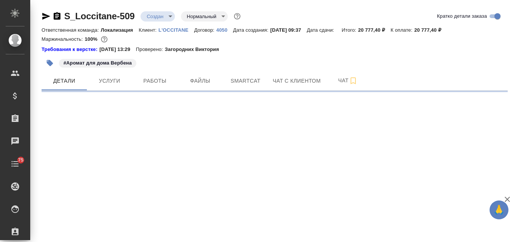
select select "RU"
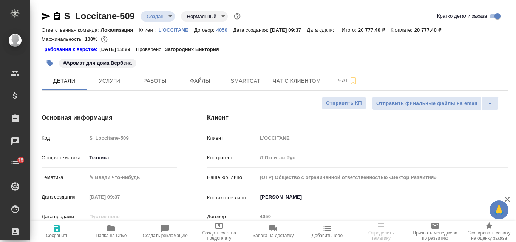
type textarea "x"
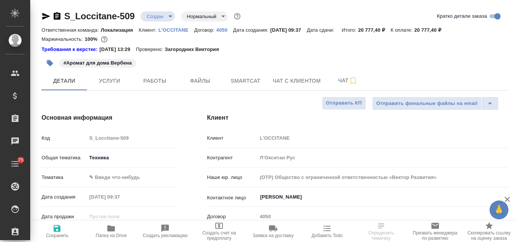
type textarea "x"
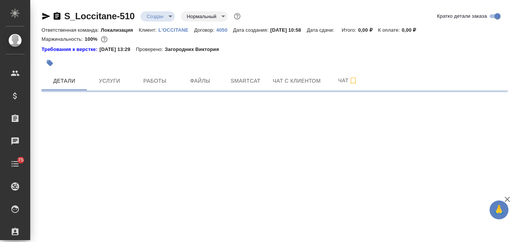
select select "RU"
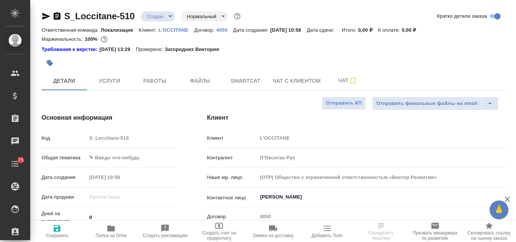
type textarea "x"
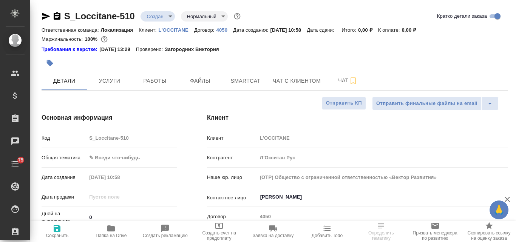
type textarea "x"
click at [295, 200] on input "[PERSON_NAME]" at bounding box center [370, 197] width 221 height 9
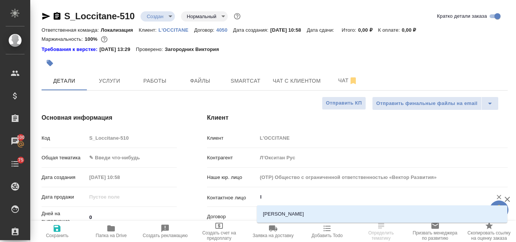
type input "lb"
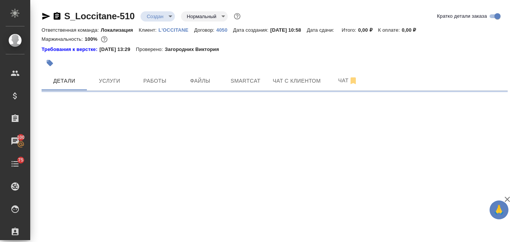
select select "RU"
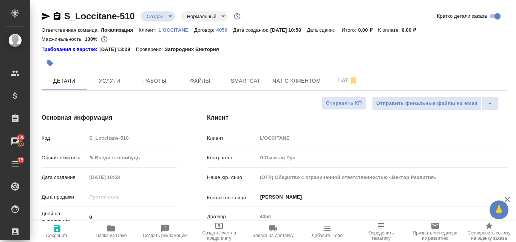
type textarea "x"
click at [286, 195] on input "[PERSON_NAME]" at bounding box center [370, 197] width 221 height 9
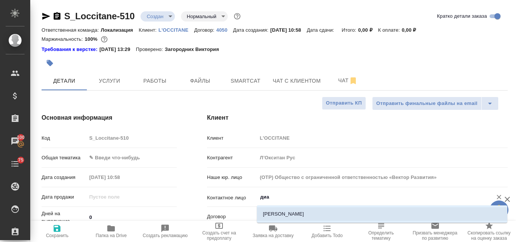
click at [282, 215] on li "[PERSON_NAME]" at bounding box center [382, 215] width 251 height 14
type input "[PERSON_NAME]"
type textarea "x"
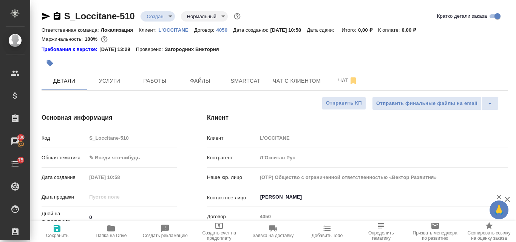
type input "[PERSON_NAME]"
click at [59, 230] on icon "button" at bounding box center [57, 228] width 7 height 7
type textarea "x"
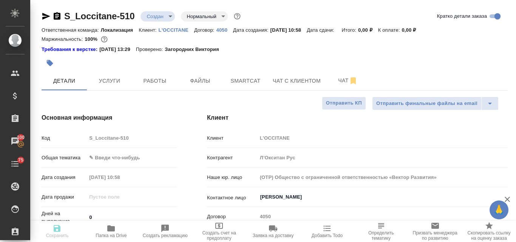
type textarea "x"
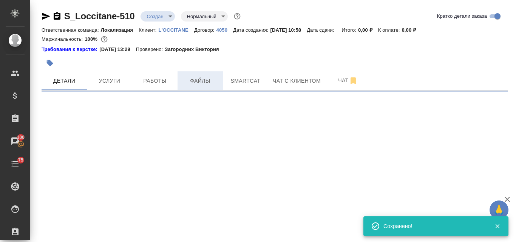
select select "RU"
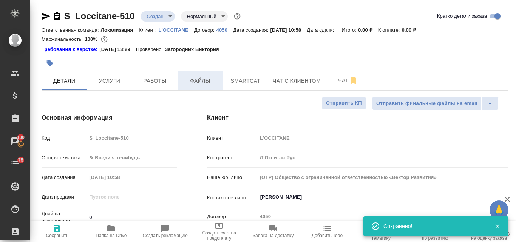
type textarea "x"
click at [201, 78] on span "Файлы" at bounding box center [200, 80] width 36 height 9
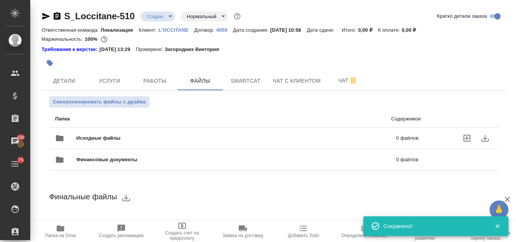
click at [121, 135] on span "Исходные файлы" at bounding box center [167, 139] width 182 height 8
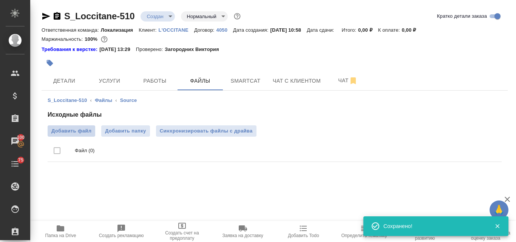
click at [76, 133] on span "Добавить файл" at bounding box center [71, 131] width 40 height 8
click at [0, 0] on input "Добавить файл" at bounding box center [0, 0] width 0 height 0
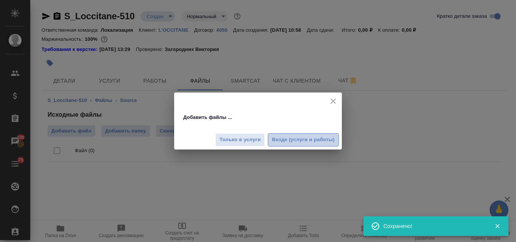
click at [279, 142] on span "Везде (услуги и работы)" at bounding box center [303, 140] width 63 height 9
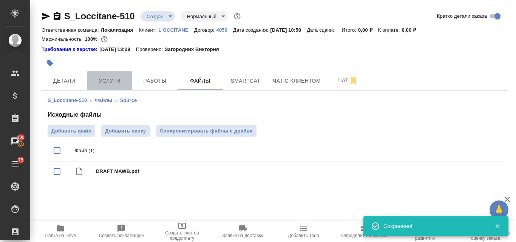
click at [104, 85] on span "Услуги" at bounding box center [110, 80] width 36 height 9
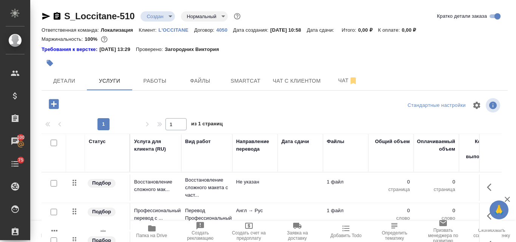
click at [56, 144] on input "checkbox" at bounding box center [54, 143] width 6 height 6
checkbox input "true"
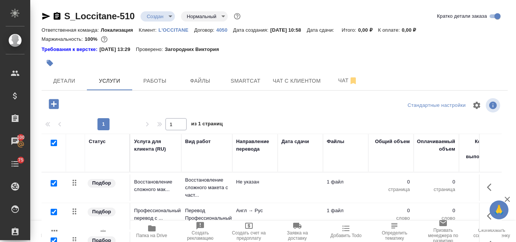
checkbox input "true"
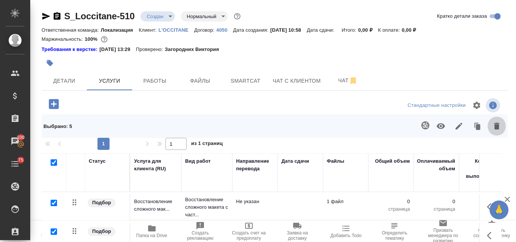
click at [499, 126] on icon "button" at bounding box center [497, 126] width 5 height 7
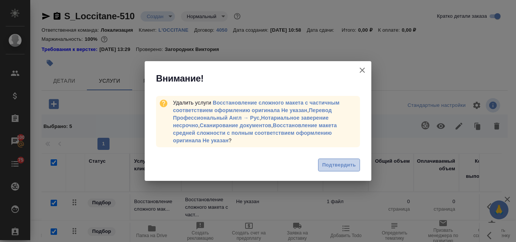
click at [338, 165] on span "Подтвердить" at bounding box center [340, 165] width 34 height 9
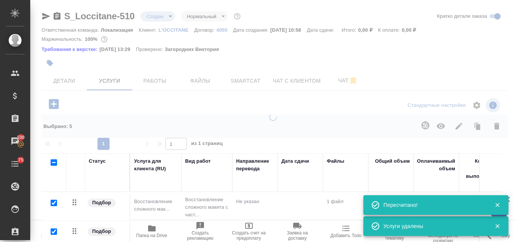
checkbox input "false"
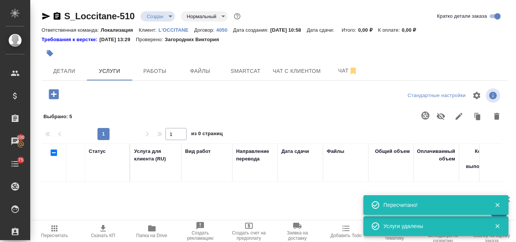
click at [50, 97] on icon "button" at bounding box center [54, 94] width 10 height 10
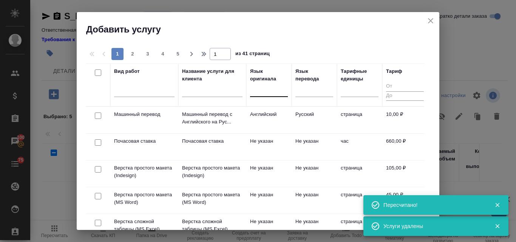
click at [274, 92] on div at bounding box center [269, 89] width 38 height 11
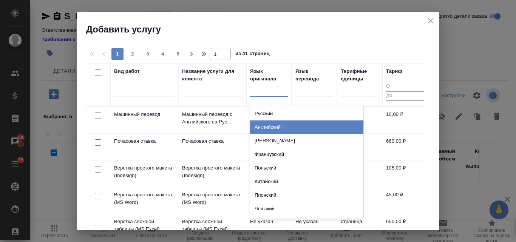
click at [277, 129] on div "Английский" at bounding box center [306, 128] width 113 height 14
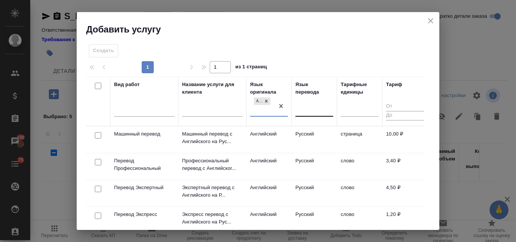
click at [309, 111] on div at bounding box center [315, 109] width 38 height 11
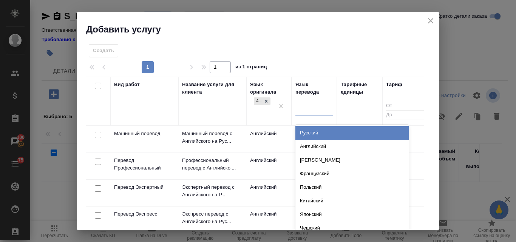
click at [303, 132] on div "Русский" at bounding box center [352, 133] width 113 height 14
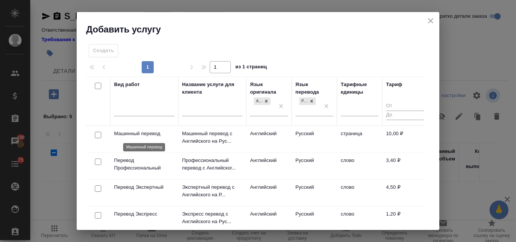
click at [144, 134] on p "Машинный перевод" at bounding box center [144, 134] width 60 height 8
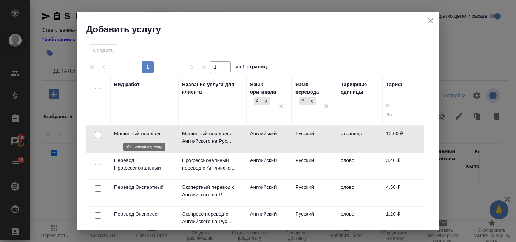
click at [144, 134] on p "Машинный перевод" at bounding box center [144, 134] width 60 height 8
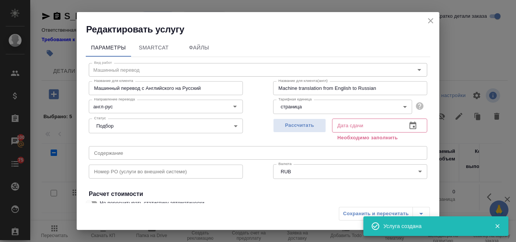
click at [433, 23] on icon "close" at bounding box center [430, 20] width 5 height 5
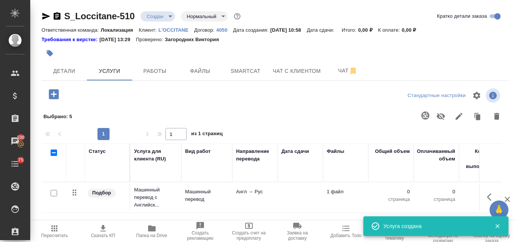
click at [53, 192] on input "checkbox" at bounding box center [54, 193] width 6 height 6
checkbox input "true"
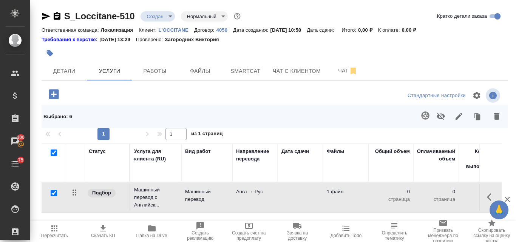
click at [426, 114] on icon "button" at bounding box center [426, 116] width 8 height 8
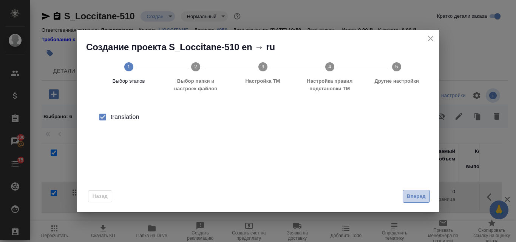
click at [423, 200] on span "Вперед" at bounding box center [416, 196] width 19 height 9
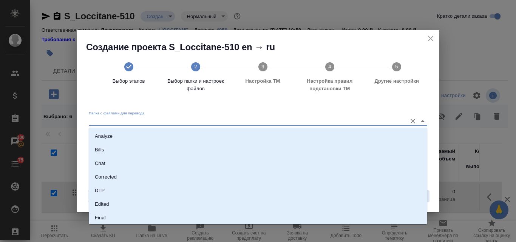
click at [159, 117] on input "Папка с файлами для перевода" at bounding box center [246, 121] width 315 height 9
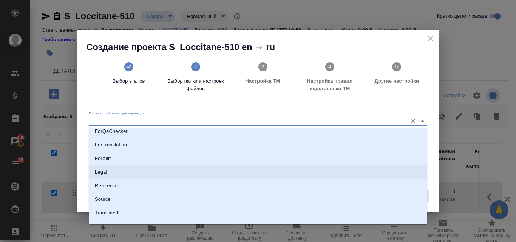
scroll to position [110, 0]
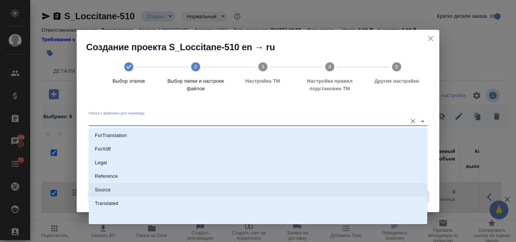
click at [113, 188] on li "Source" at bounding box center [258, 190] width 339 height 14
type input "Source"
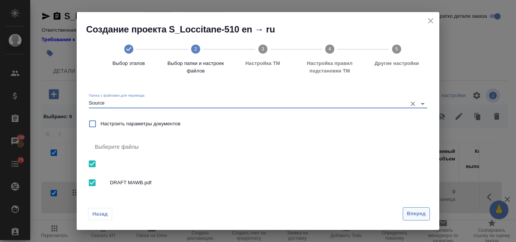
click at [413, 216] on span "Вперед" at bounding box center [416, 214] width 19 height 9
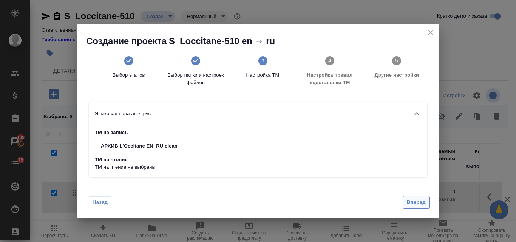
click at [416, 204] on span "Вперед" at bounding box center [416, 203] width 19 height 9
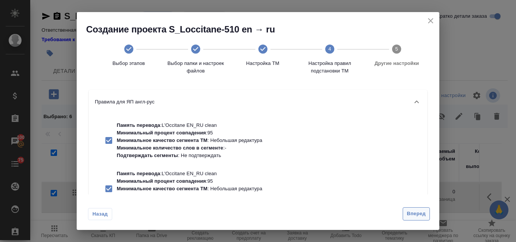
click at [422, 219] on button "Вперед" at bounding box center [416, 214] width 27 height 13
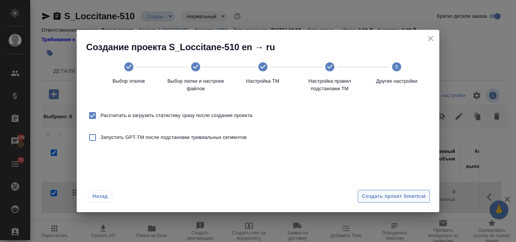
click at [398, 201] on span "Создать проект Smartcat" at bounding box center [394, 196] width 64 height 9
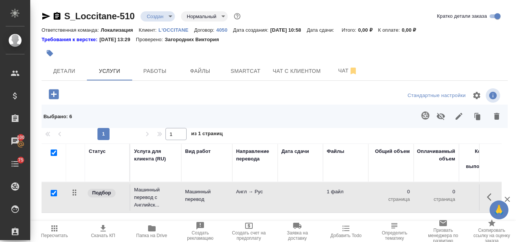
click at [172, 16] on body "🙏 .cls-1 fill:#fff; AWATERA Valyaeva Anna Клиенты Спецификации Заказы 100 Чаты …" at bounding box center [258, 121] width 516 height 242
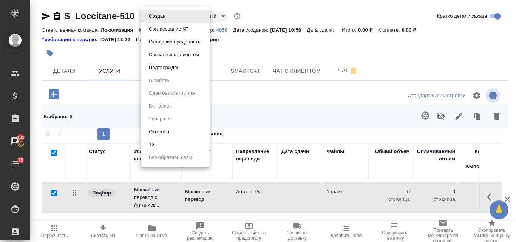
click at [159, 141] on li "ТЗ" at bounding box center [175, 144] width 69 height 13
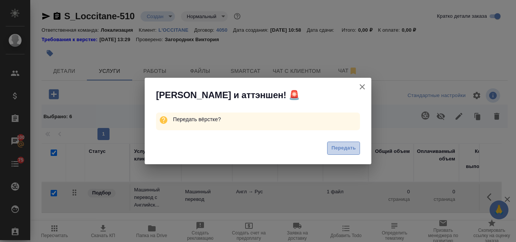
click at [343, 150] on span "Передать" at bounding box center [344, 148] width 25 height 9
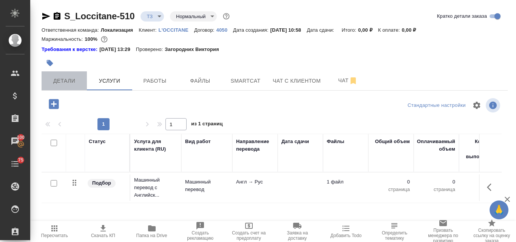
click at [65, 80] on span "Детали" at bounding box center [64, 80] width 36 height 9
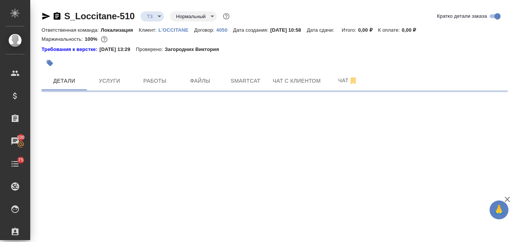
select select "RU"
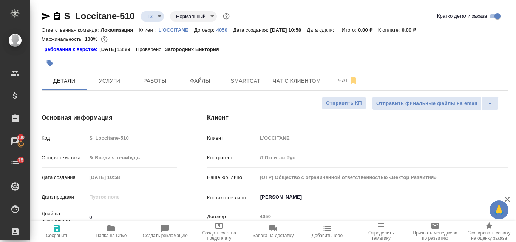
type textarea "x"
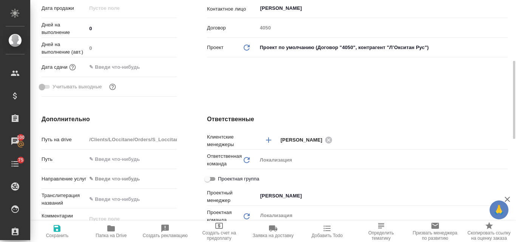
scroll to position [265, 0]
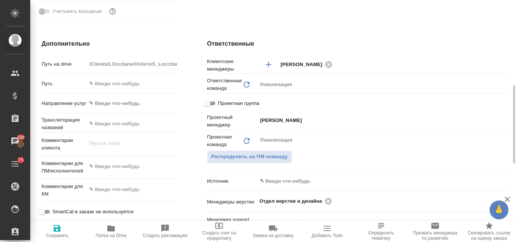
type textarea "x"
click at [107, 167] on textarea at bounding box center [132, 167] width 90 height 13
paste textarea "Возьмите в работу на перевод один файл, пожалуйста. Нужен машинный перевод."
type textarea "Возьмите в работу на перевод один файл, пожалуйста. Нужен машинный перевод."
type textarea "x"
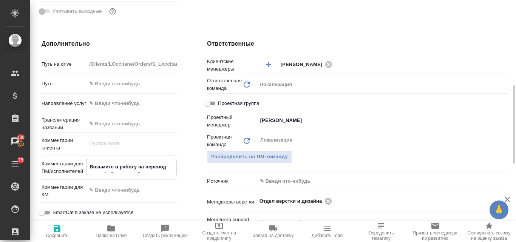
type textarea "x"
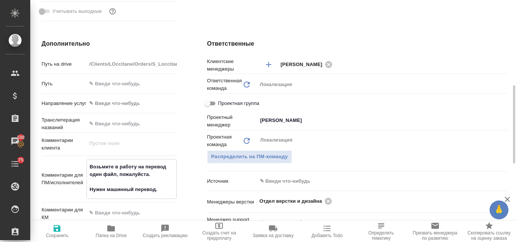
type textarea "Возьмите в работу на перевод один файл, пожалуйста. Нужен машинный перевод."
type textarea "x"
click at [60, 234] on span "Сохранить" at bounding box center [57, 235] width 23 height 5
type textarea "x"
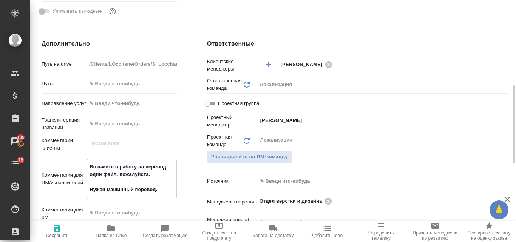
type textarea "x"
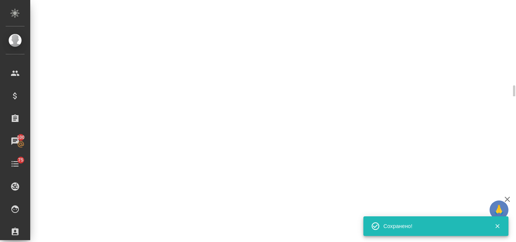
select select "RU"
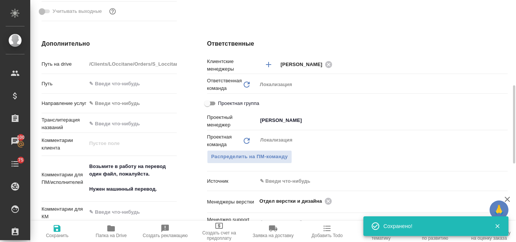
type textarea "x"
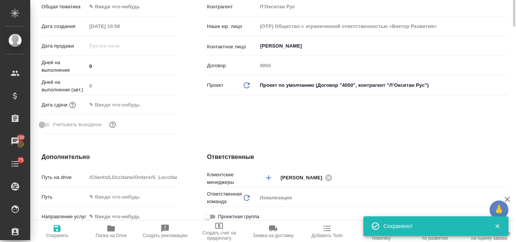
scroll to position [0, 0]
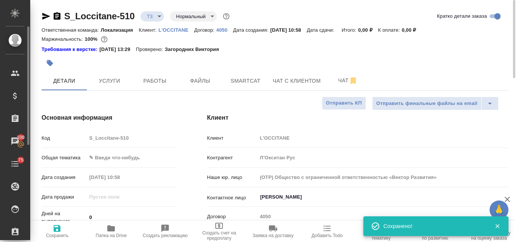
type textarea "x"
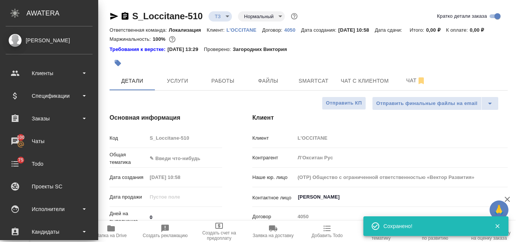
type textarea "x"
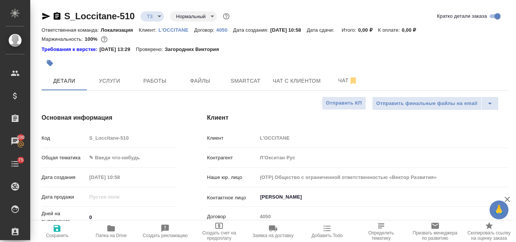
click at [46, 16] on icon "button" at bounding box center [46, 16] width 8 height 7
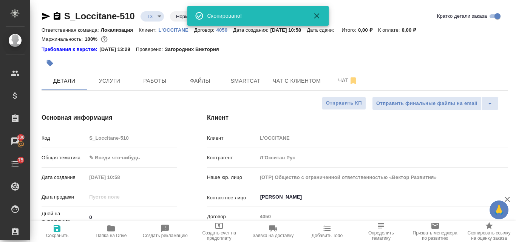
type textarea "x"
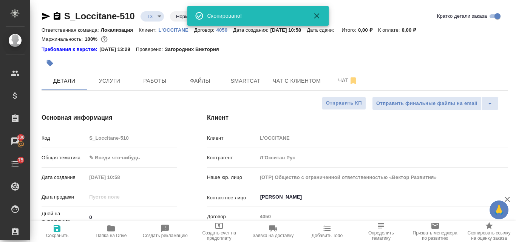
type textarea "x"
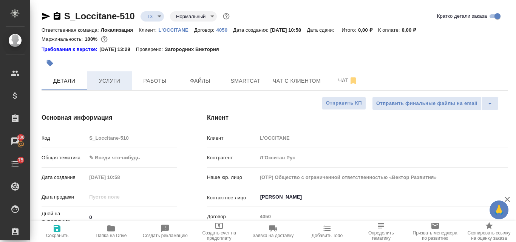
click at [109, 82] on span "Услуги" at bounding box center [110, 80] width 36 height 9
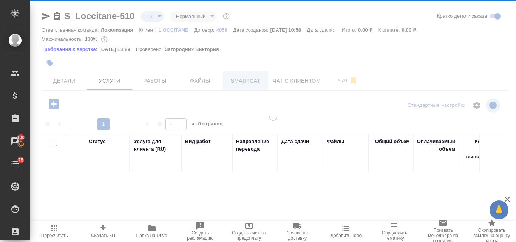
click at [249, 83] on div "S_Loccitane-510 ТЗ tz Нормальный normal Кратко детали заказа Ответственная кома…" at bounding box center [274, 158] width 475 height 316
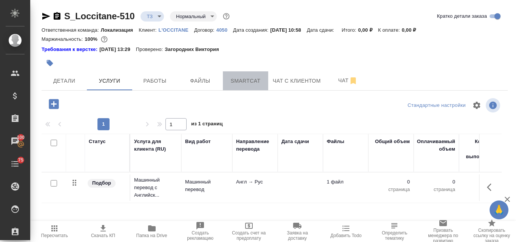
click at [245, 83] on span "Smartcat" at bounding box center [246, 80] width 36 height 9
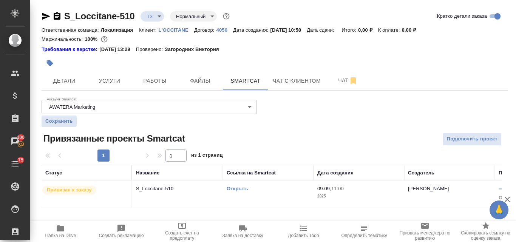
click at [239, 186] on div "Открыть" at bounding box center [268, 189] width 83 height 8
click at [247, 190] on link "Открыть" at bounding box center [238, 189] width 22 height 6
click at [122, 84] on span "Услуги" at bounding box center [110, 80] width 36 height 9
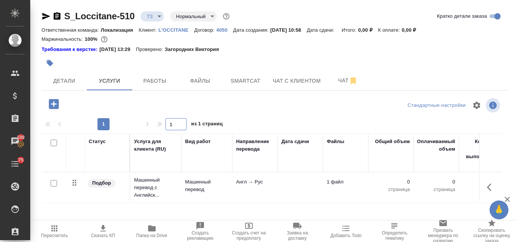
scroll to position [73, 0]
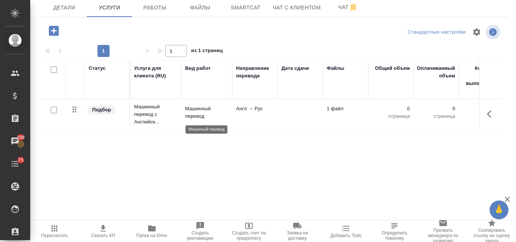
click at [205, 112] on p "Машинный перевод" at bounding box center [206, 112] width 43 height 15
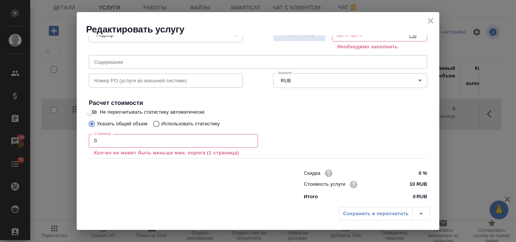
scroll to position [95, 0]
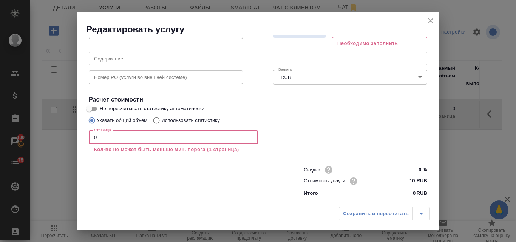
drag, startPoint x: 99, startPoint y: 138, endPoint x: 89, endPoint y: 138, distance: 9.8
click at [89, 138] on input "0" at bounding box center [173, 138] width 169 height 14
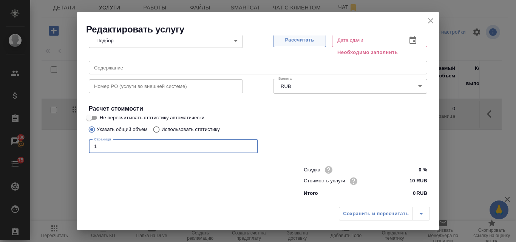
type input "1"
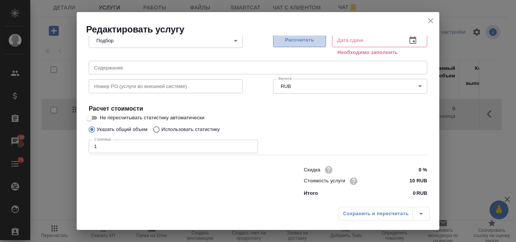
click at [289, 42] on span "Рассчитать" at bounding box center [300, 40] width 45 height 9
type input "09.09.2025 11:02"
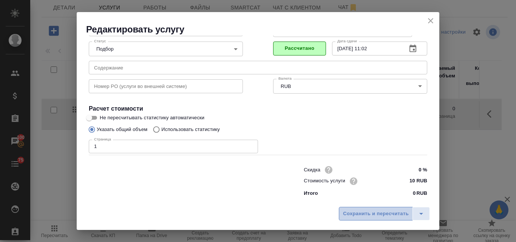
click at [375, 213] on span "Сохранить и пересчитать" at bounding box center [376, 214] width 66 height 9
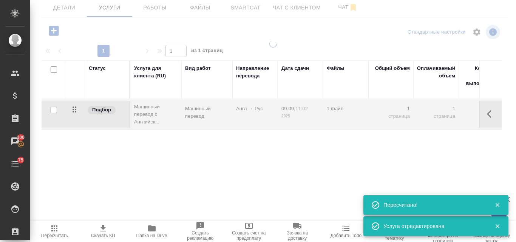
type input "new"
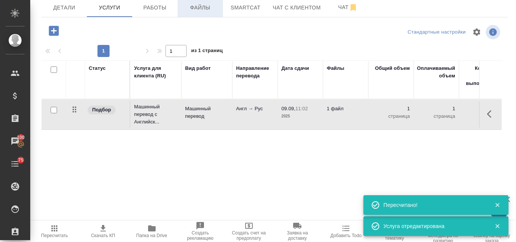
scroll to position [0, 0]
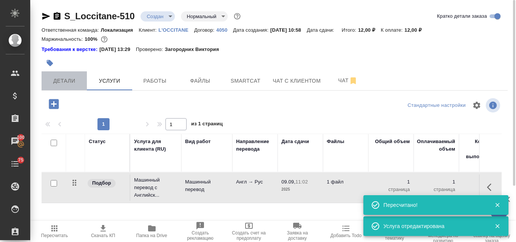
click at [64, 80] on span "Детали" at bounding box center [64, 80] width 36 height 9
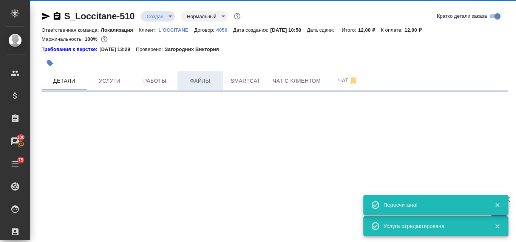
select select "RU"
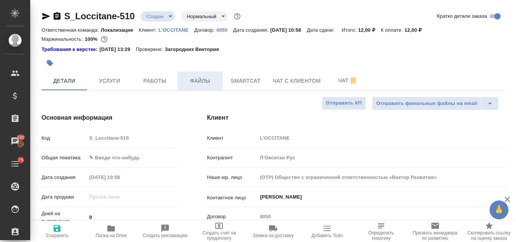
type textarea "x"
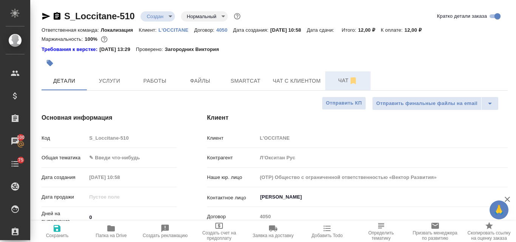
click at [346, 83] on span "Чат" at bounding box center [348, 80] width 36 height 9
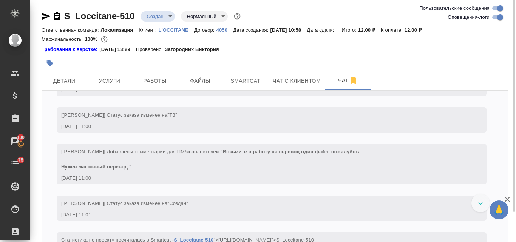
scroll to position [607, 0]
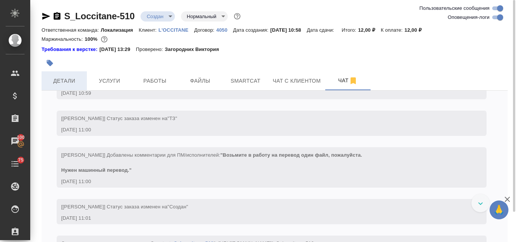
click at [71, 74] on button "Детали" at bounding box center [64, 80] width 45 height 19
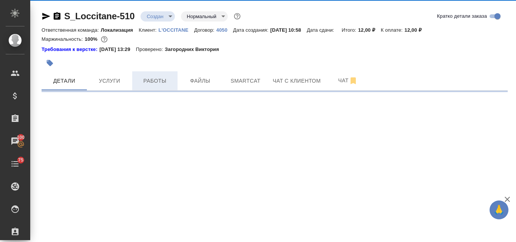
select select "RU"
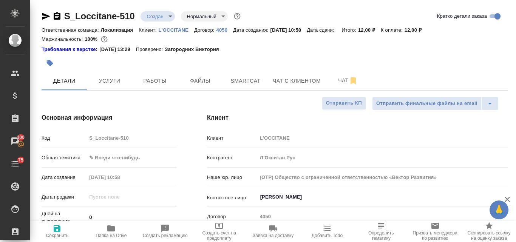
type textarea "x"
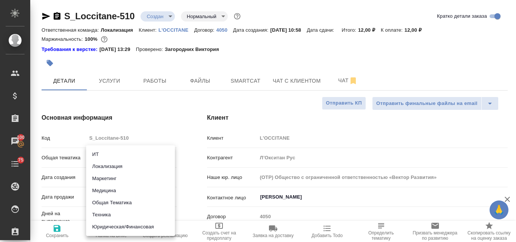
click at [117, 156] on body "🙏 .cls-1 fill:#fff; AWATERA Valyaeva Anna Клиенты Спецификации Заказы 100 Чаты …" at bounding box center [258, 121] width 516 height 242
click at [107, 225] on li "Юридическая/Финансовая" at bounding box center [130, 227] width 89 height 12
type input "yr-fn"
type textarea "x"
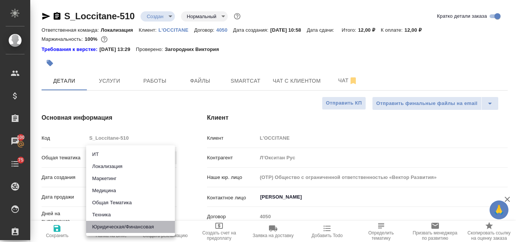
type textarea "x"
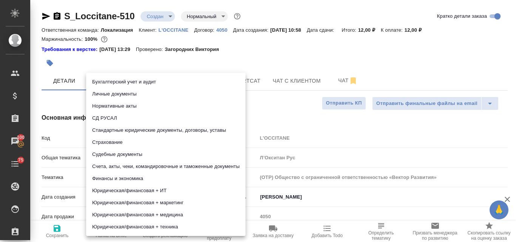
click at [103, 179] on body "🙏 .cls-1 fill:#fff; AWATERA Valyaeva Anna Клиенты Спецификации Заказы 100 Чаты …" at bounding box center [258, 121] width 516 height 242
click at [292, 111] on div at bounding box center [258, 121] width 516 height 242
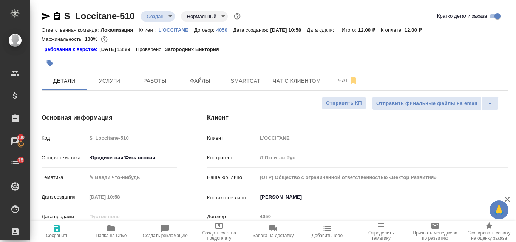
click at [107, 155] on body "🙏 .cls-1 fill:#fff; AWATERA Valyaeva Anna Клиенты Спецификации Заказы 100 Чаты …" at bounding box center [258, 121] width 516 height 242
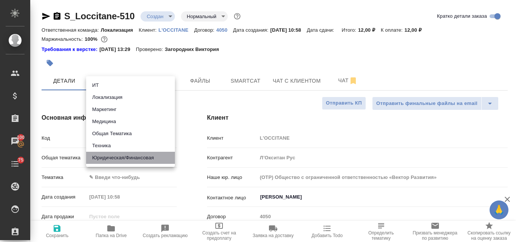
click at [114, 158] on li "Юридическая/Финансовая" at bounding box center [130, 158] width 89 height 12
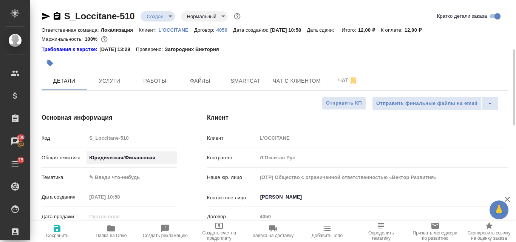
scroll to position [76, 0]
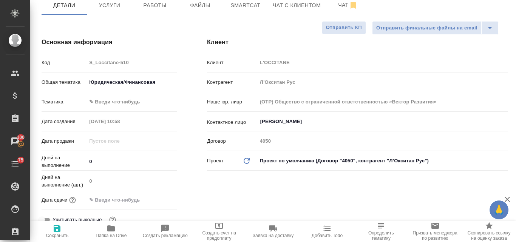
click at [59, 234] on span "Сохранить" at bounding box center [57, 235] width 23 height 5
type textarea "x"
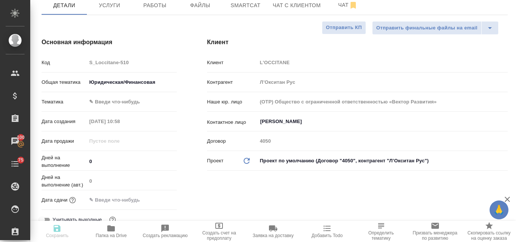
type textarea "x"
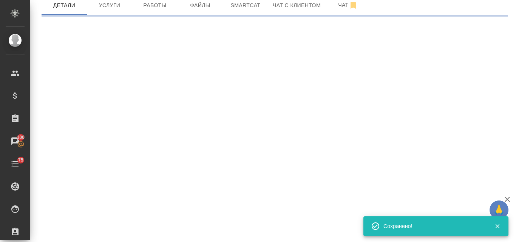
select select "RU"
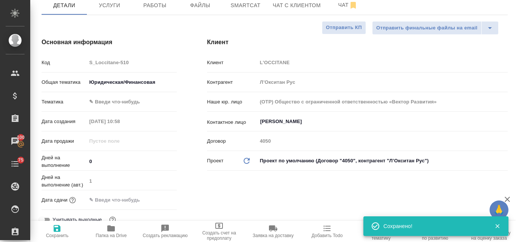
type textarea "x"
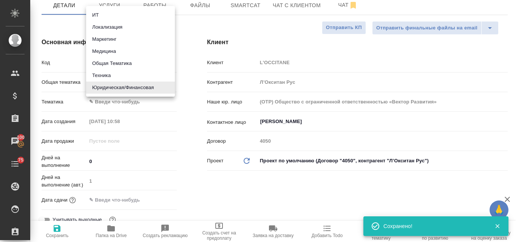
click at [115, 77] on body "🙏 .cls-1 fill:#fff; AWATERA Valyaeva Anna Клиенты Спецификации Заказы 100 Чаты …" at bounding box center [258, 121] width 516 height 242
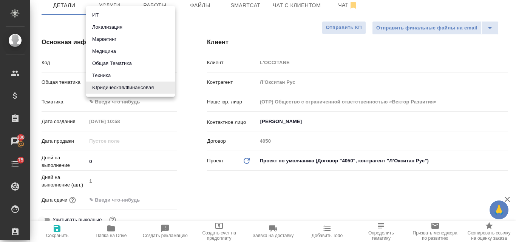
click at [184, 184] on div at bounding box center [258, 121] width 516 height 242
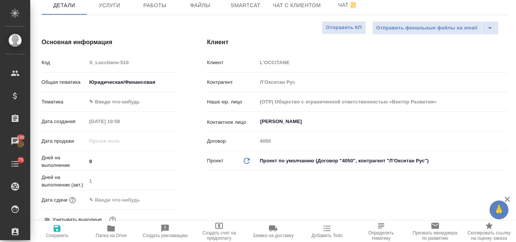
click at [114, 104] on body "🙏 .cls-1 fill:#fff; AWATERA Valyaeva Anna Клиенты Спецификации Заказы 100 Чаты …" at bounding box center [258, 121] width 516 height 242
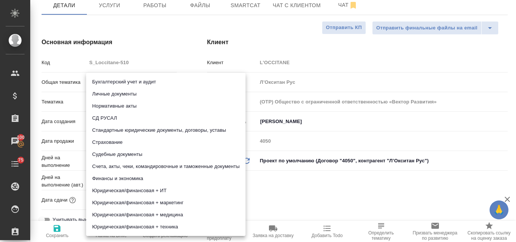
click at [291, 182] on div at bounding box center [258, 121] width 516 height 242
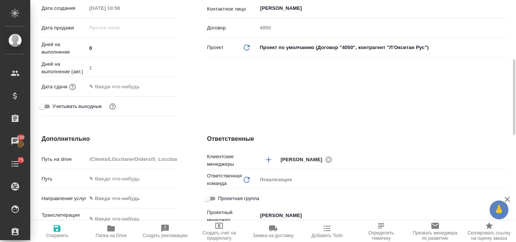
scroll to position [340, 0]
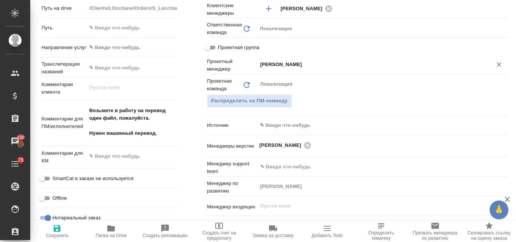
click at [496, 61] on icon "Очистить" at bounding box center [500, 65] width 8 height 8
type textarea "x"
click at [255, 103] on span "Распределить на ПМ-команду" at bounding box center [249, 101] width 77 height 9
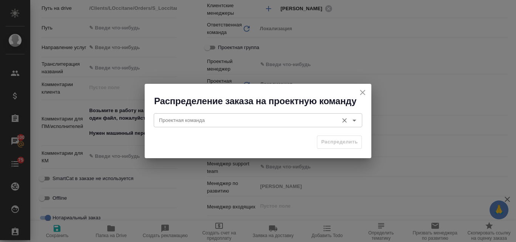
click at [190, 118] on input "Проектная команда" at bounding box center [245, 120] width 179 height 9
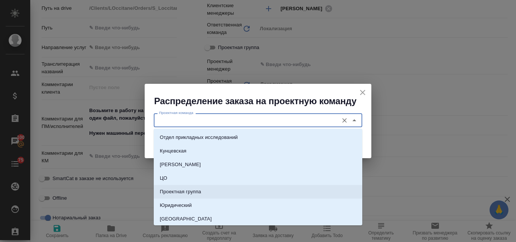
type input "i"
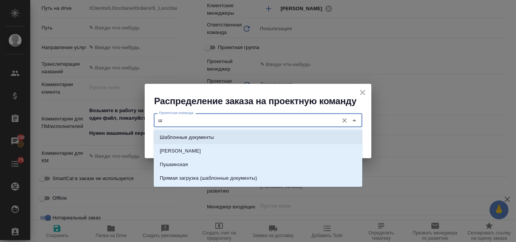
click at [203, 137] on p "Шаблонные документы" at bounding box center [187, 138] width 54 height 8
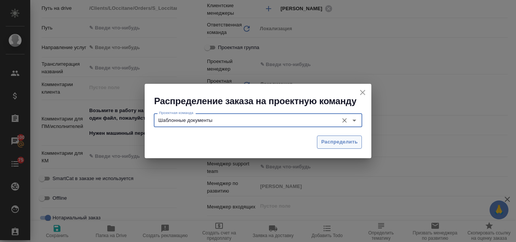
type input "Шаблонные документы"
click at [332, 146] on span "Распределить" at bounding box center [339, 142] width 37 height 9
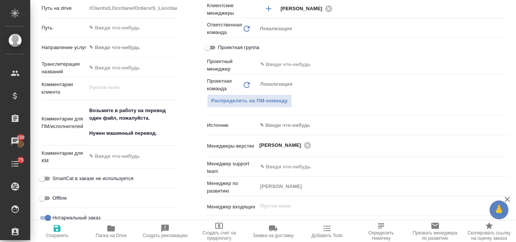
type textarea "x"
type input "Третьякова Ольга"
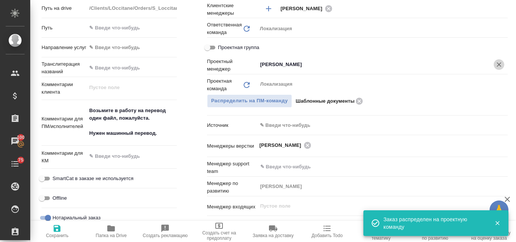
click at [496, 67] on icon "Очистить" at bounding box center [500, 65] width 8 height 8
type textarea "x"
click at [59, 226] on icon "button" at bounding box center [57, 228] width 7 height 7
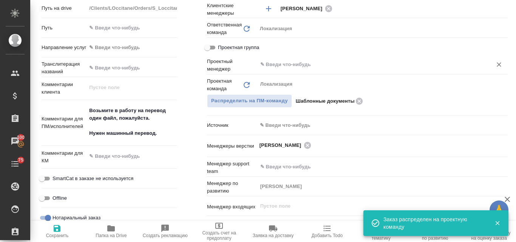
type textarea "x"
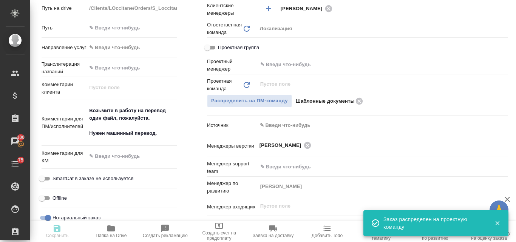
type textarea "x"
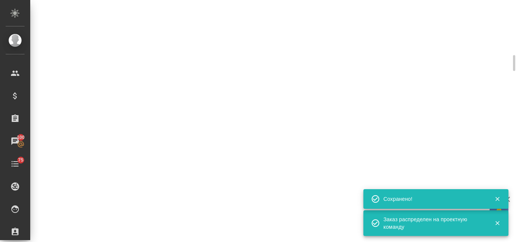
select select "RU"
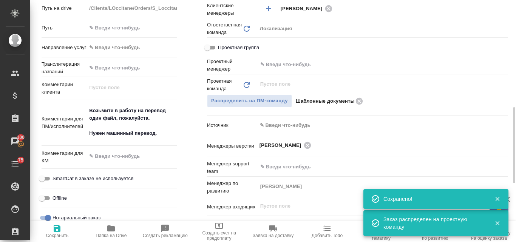
type textarea "x"
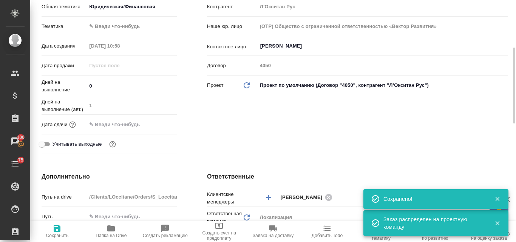
scroll to position [76, 0]
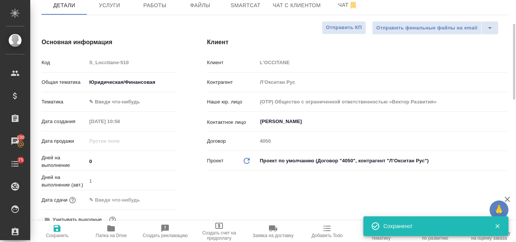
click at [123, 82] on body "🙏 .cls-1 fill:#fff; AWATERA Valyaeva Anna Клиенты Спецификации Заказы 100 Чаты …" at bounding box center [258, 121] width 516 height 242
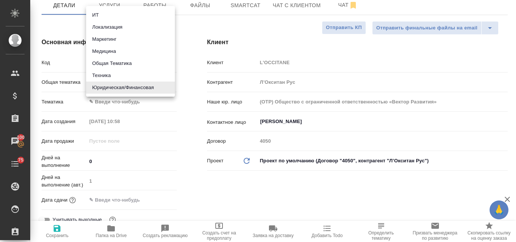
click at [143, 87] on li "Юридическая/Финансовая" at bounding box center [130, 88] width 89 height 12
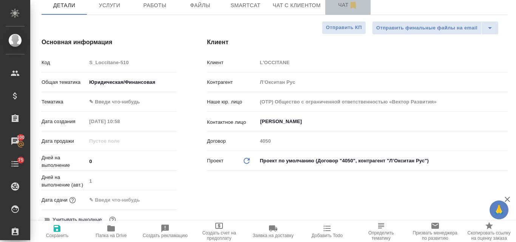
click at [342, 9] on span "Чат" at bounding box center [348, 4] width 36 height 9
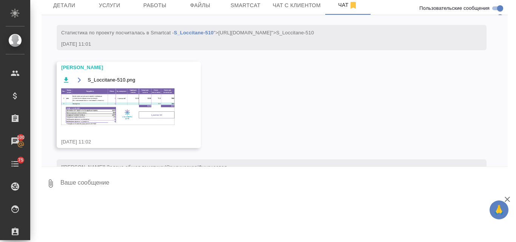
scroll to position [743, 0]
click at [97, 109] on img at bounding box center [117, 106] width 113 height 37
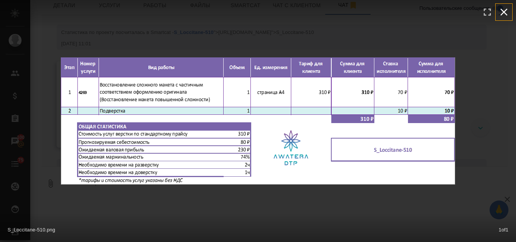
click at [503, 12] on icon "button" at bounding box center [504, 12] width 12 height 12
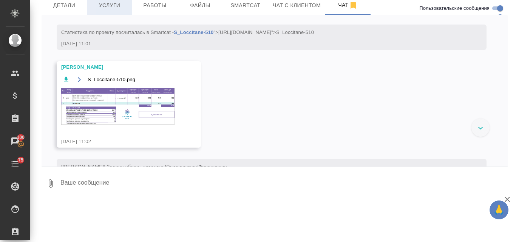
click at [114, 9] on span "Услуги" at bounding box center [110, 5] width 36 height 9
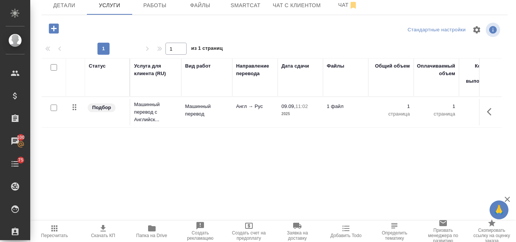
click at [56, 26] on icon "button" at bounding box center [54, 28] width 10 height 10
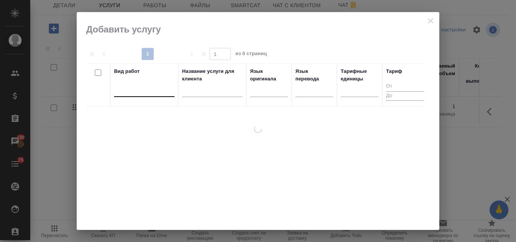
click at [128, 90] on div at bounding box center [144, 89] width 60 height 11
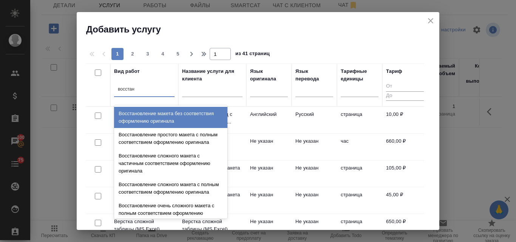
type input "восстано"
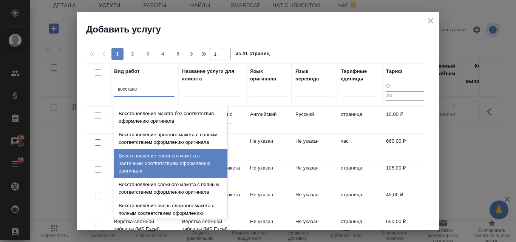
click at [174, 171] on div "Восстановление сложного макета с частичным соответствием оформлению оригинала" at bounding box center [170, 163] width 113 height 29
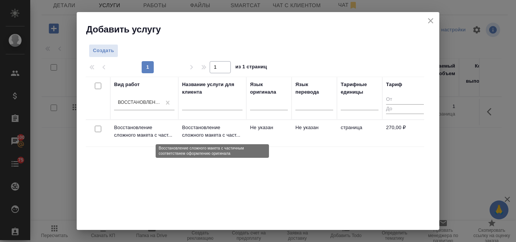
click at [205, 132] on p "Восстановление сложного макета с част..." at bounding box center [212, 131] width 60 height 15
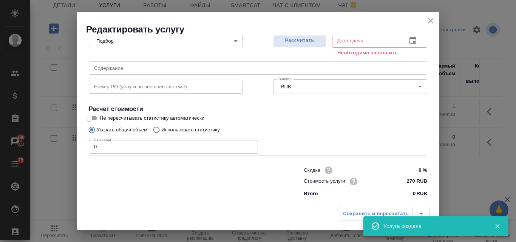
scroll to position [85, 0]
drag, startPoint x: 111, startPoint y: 147, endPoint x: 92, endPoint y: 146, distance: 19.3
click at [92, 146] on input "0" at bounding box center [173, 147] width 169 height 14
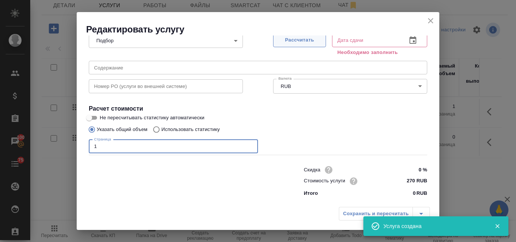
type input "1"
click at [301, 42] on span "Рассчитать" at bounding box center [300, 40] width 45 height 9
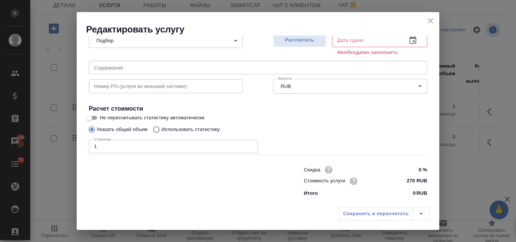
type input "09.09.2025 11:16"
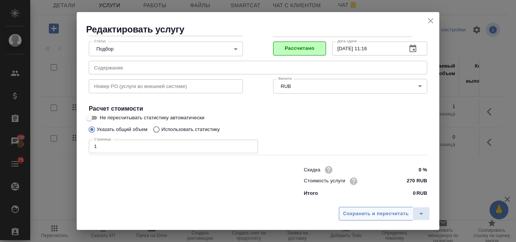
scroll to position [77, 0]
click at [353, 212] on span "Сохранить и пересчитать" at bounding box center [376, 214] width 66 height 9
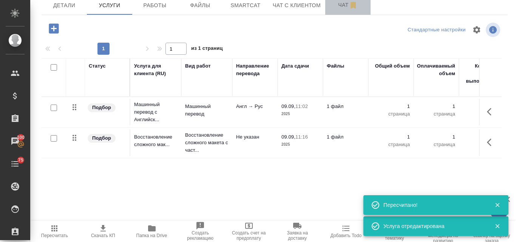
click at [333, 2] on span "Чат" at bounding box center [348, 4] width 36 height 9
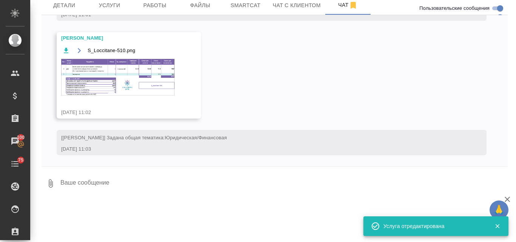
scroll to position [780, 0]
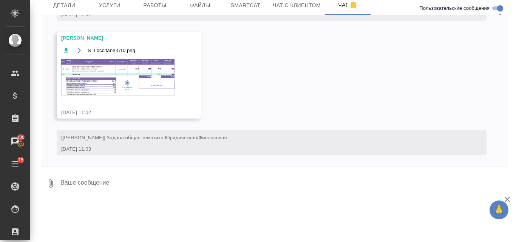
click at [95, 76] on img at bounding box center [117, 77] width 113 height 37
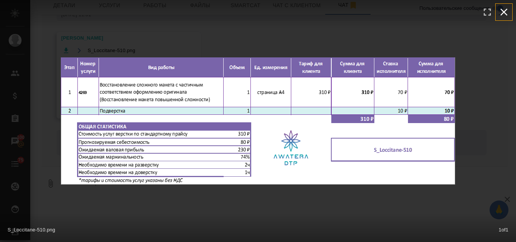
click at [505, 9] on icon "button" at bounding box center [504, 12] width 12 height 12
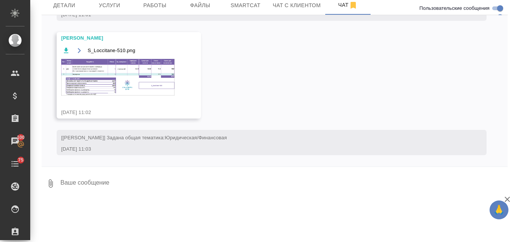
click at [87, 180] on textarea at bounding box center [284, 184] width 448 height 26
type textarea "Спасибо!"
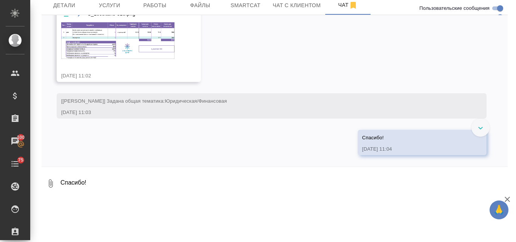
scroll to position [816, 0]
click at [104, 4] on span "Услуги" at bounding box center [110, 5] width 36 height 9
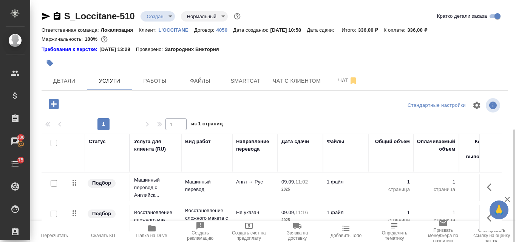
scroll to position [73, 0]
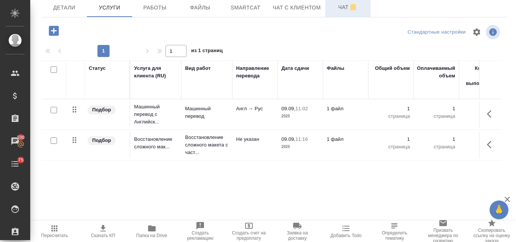
click at [339, 7] on span "Чат" at bounding box center [348, 7] width 36 height 9
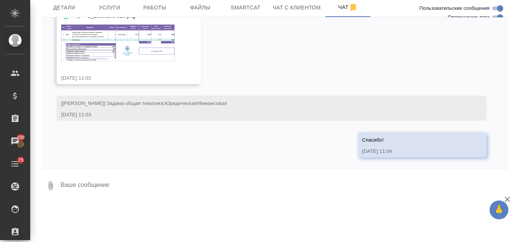
scroll to position [816, 0]
click at [113, 56] on img at bounding box center [117, 43] width 113 height 37
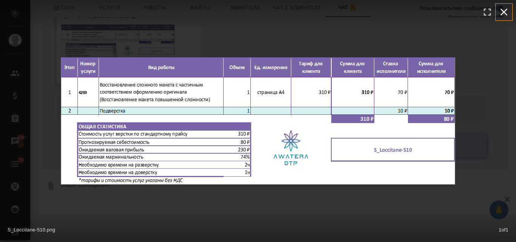
click at [501, 13] on icon "button" at bounding box center [504, 12] width 12 height 12
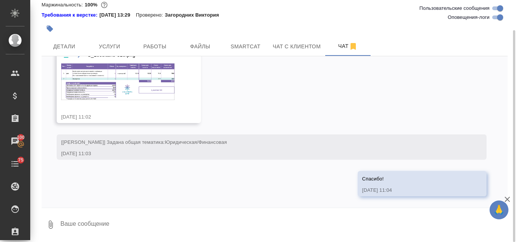
scroll to position [0, 0]
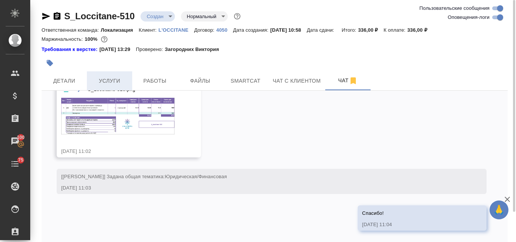
click at [103, 79] on span "Услуги" at bounding box center [110, 80] width 36 height 9
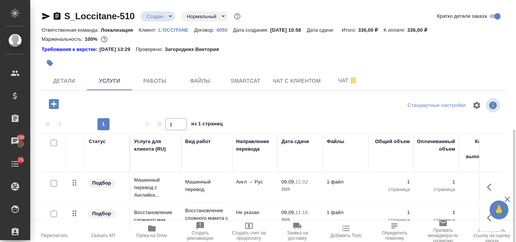
scroll to position [73, 0]
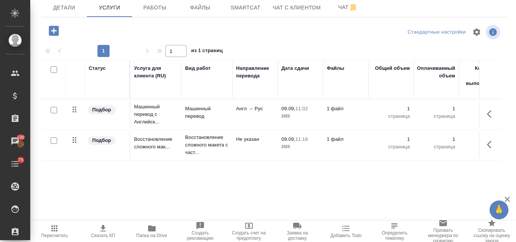
click at [99, 234] on span "Скачать КП" at bounding box center [103, 235] width 24 height 5
click at [76, 8] on span "Детали" at bounding box center [64, 7] width 36 height 9
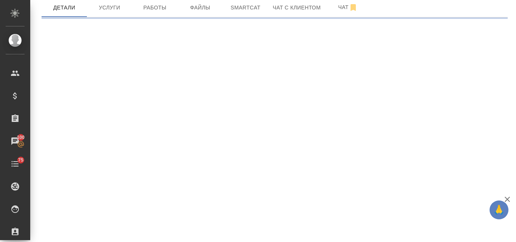
select select "RU"
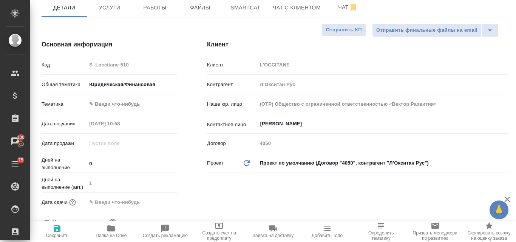
type textarea "x"
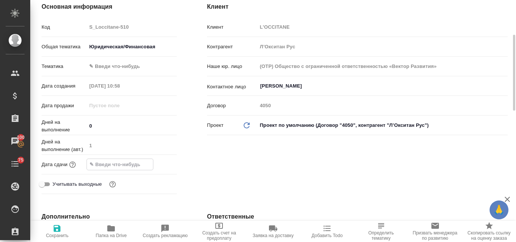
click at [106, 164] on input "text" at bounding box center [120, 164] width 66 height 11
click at [154, 166] on icon "button" at bounding box center [154, 164] width 9 height 9
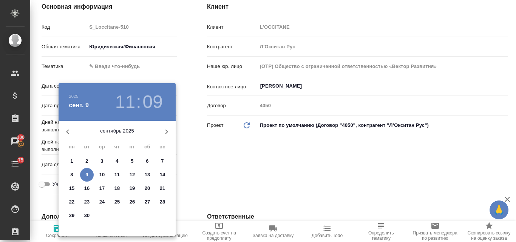
click at [102, 175] on p "10" at bounding box center [102, 175] width 6 height 8
type input "10.09.2025 11:09"
type textarea "x"
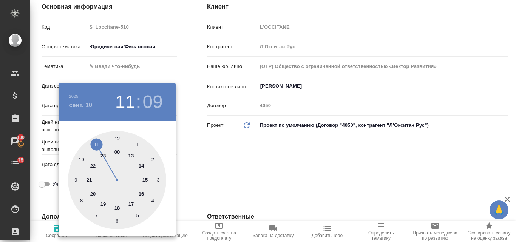
click at [117, 209] on div at bounding box center [117, 180] width 98 height 98
type input "10.09.2025 18:09"
type textarea "x"
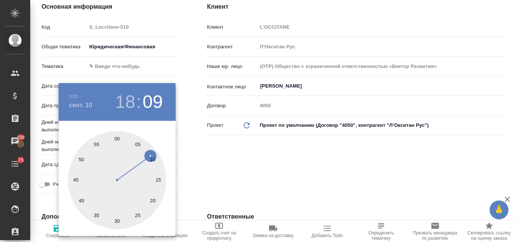
click at [116, 138] on div at bounding box center [117, 180] width 98 height 98
type input "10.09.2025 18:00"
type textarea "x"
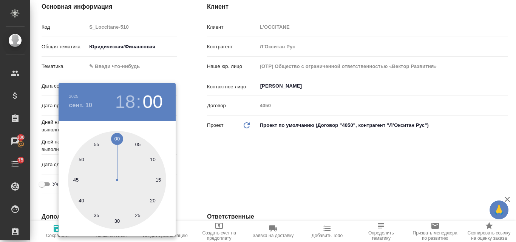
click at [238, 171] on div at bounding box center [258, 121] width 516 height 242
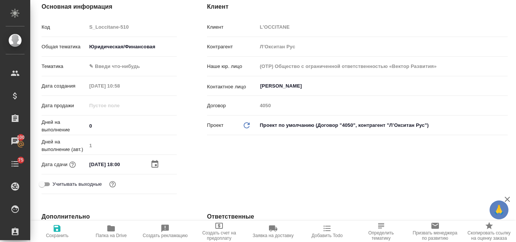
click at [57, 231] on icon "button" at bounding box center [57, 228] width 9 height 9
type textarea "x"
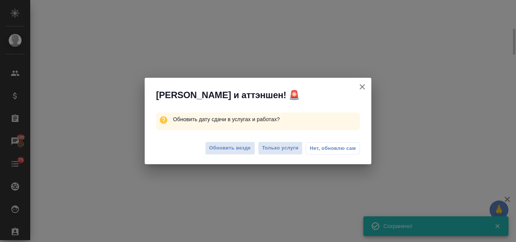
select select "RU"
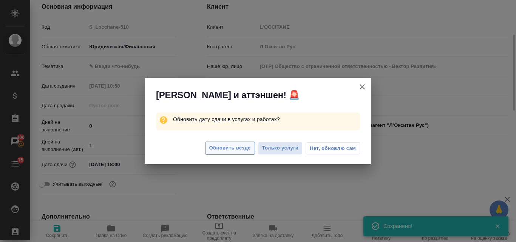
type textarea "x"
type input "Сеитов Павел"
click at [242, 150] on span "Обновить везде" at bounding box center [230, 148] width 42 height 9
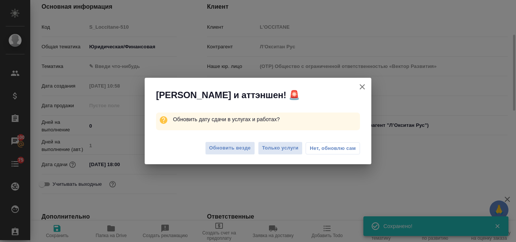
type textarea "x"
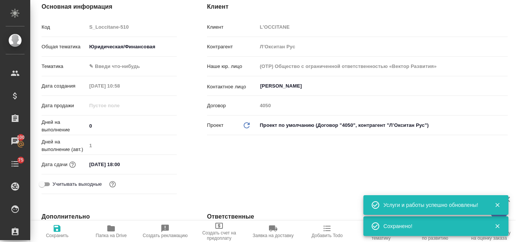
scroll to position [0, 0]
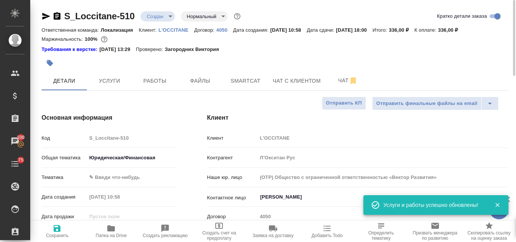
click at [172, 14] on body "🙏 .cls-1 fill:#fff; AWATERA Valyaeva Anna Клиенты Спецификации Заказы 100 Чаты …" at bounding box center [258, 121] width 516 height 242
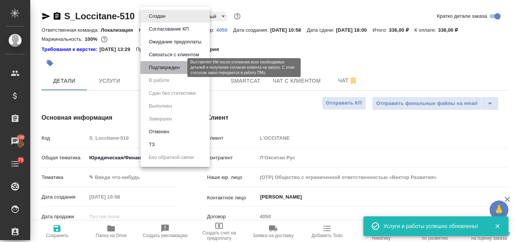
click at [164, 67] on button "Подтвержден" at bounding box center [165, 68] width 36 height 8
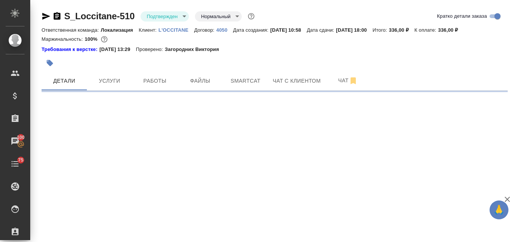
select select "RU"
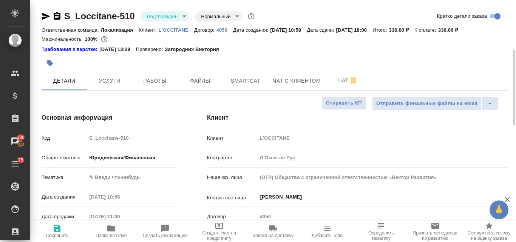
type textarea "x"
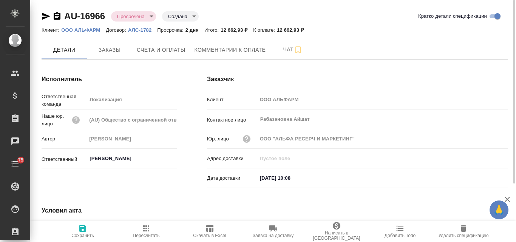
click at [47, 13] on icon "button" at bounding box center [46, 16] width 9 height 9
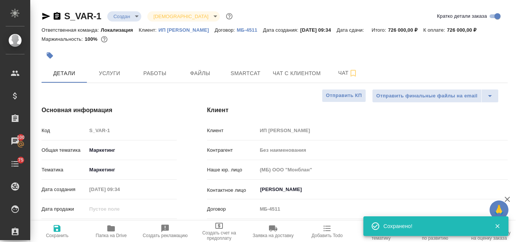
select select "RU"
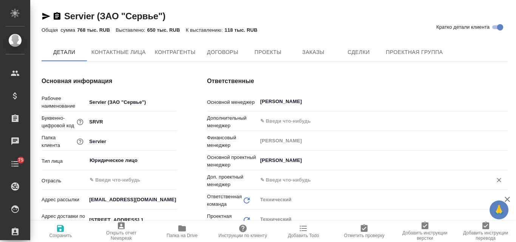
type textarea "x"
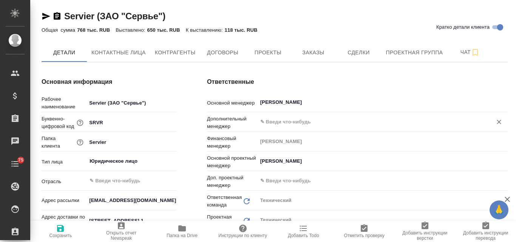
type textarea "x"
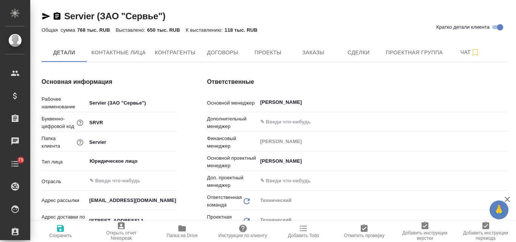
type textarea "x"
